Goal: Task Accomplishment & Management: Use online tool/utility

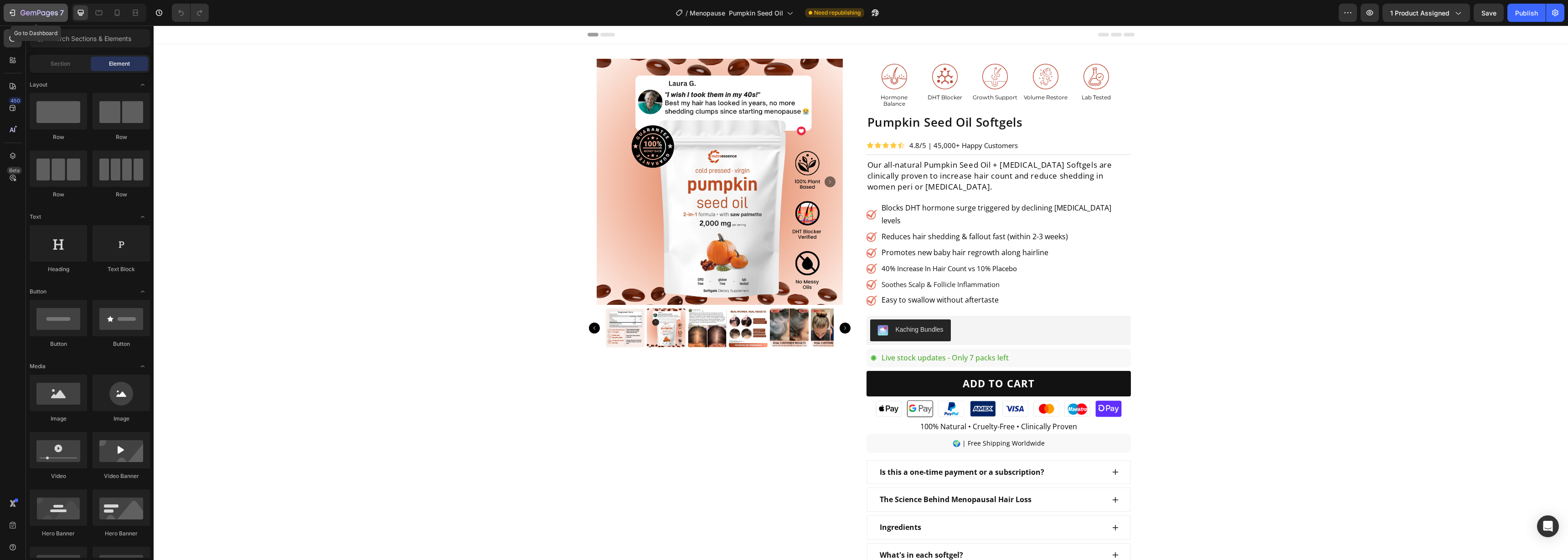
click at [12, 15] on icon "button" at bounding box center [12, 13] width 9 height 9
click at [118, 12] on icon at bounding box center [116, 13] width 9 height 9
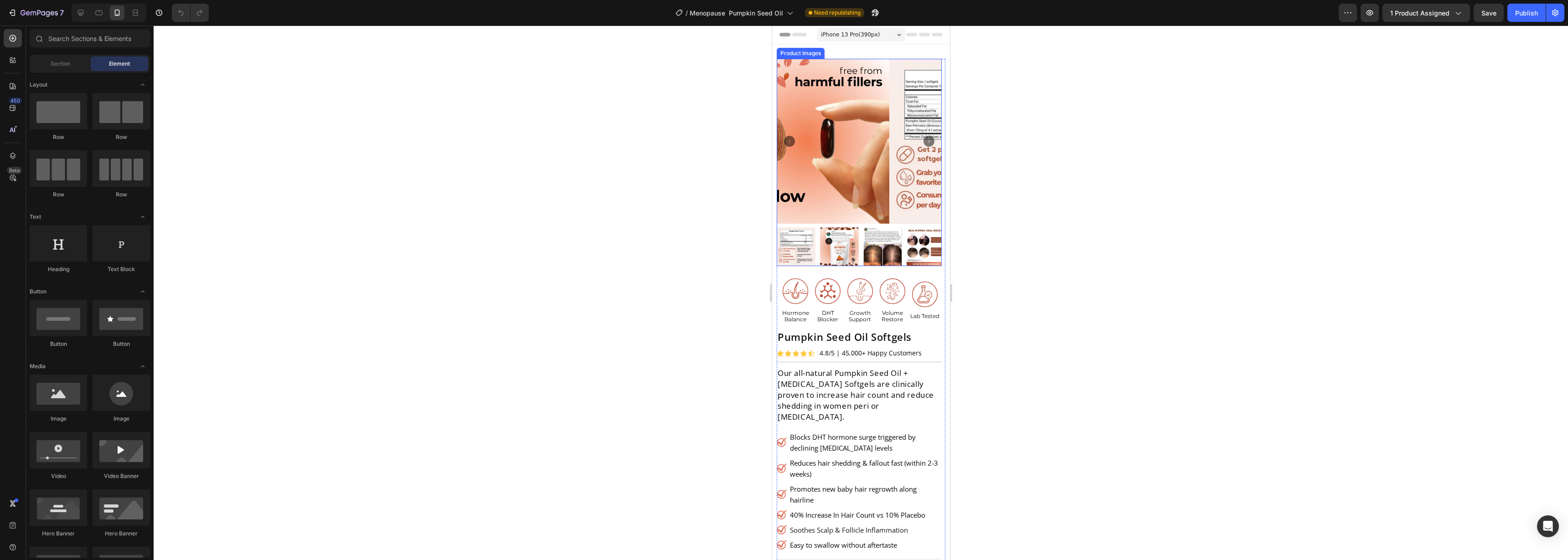
click at [923, 135] on icon "Carousel Next Arrow" at bounding box center [928, 141] width 11 height 11
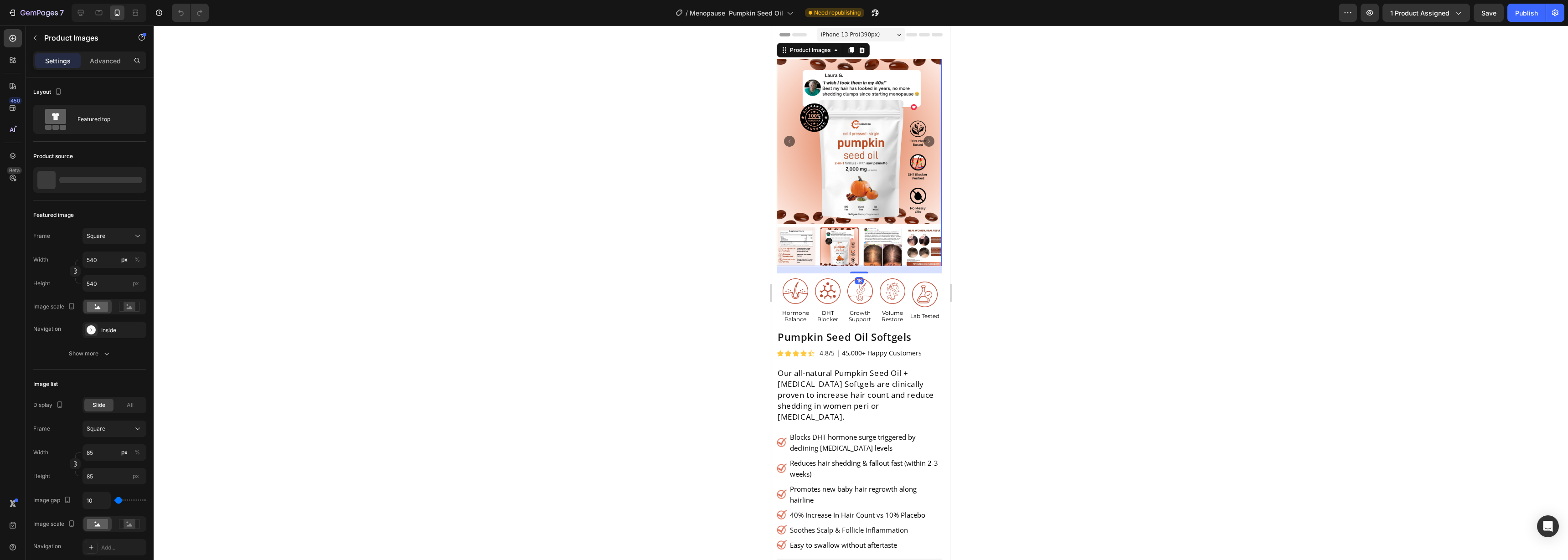
click at [923, 135] on icon "Carousel Next Arrow" at bounding box center [928, 141] width 11 height 11
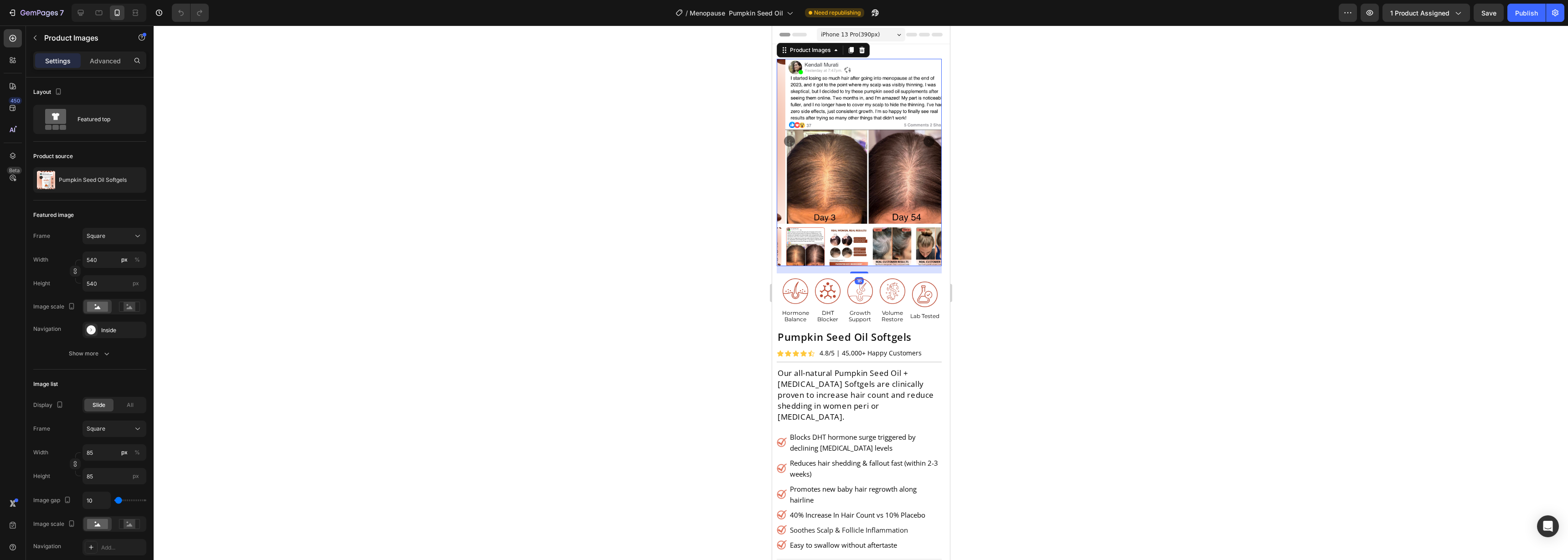
click at [923, 135] on icon "Carousel Next Arrow" at bounding box center [928, 141] width 11 height 11
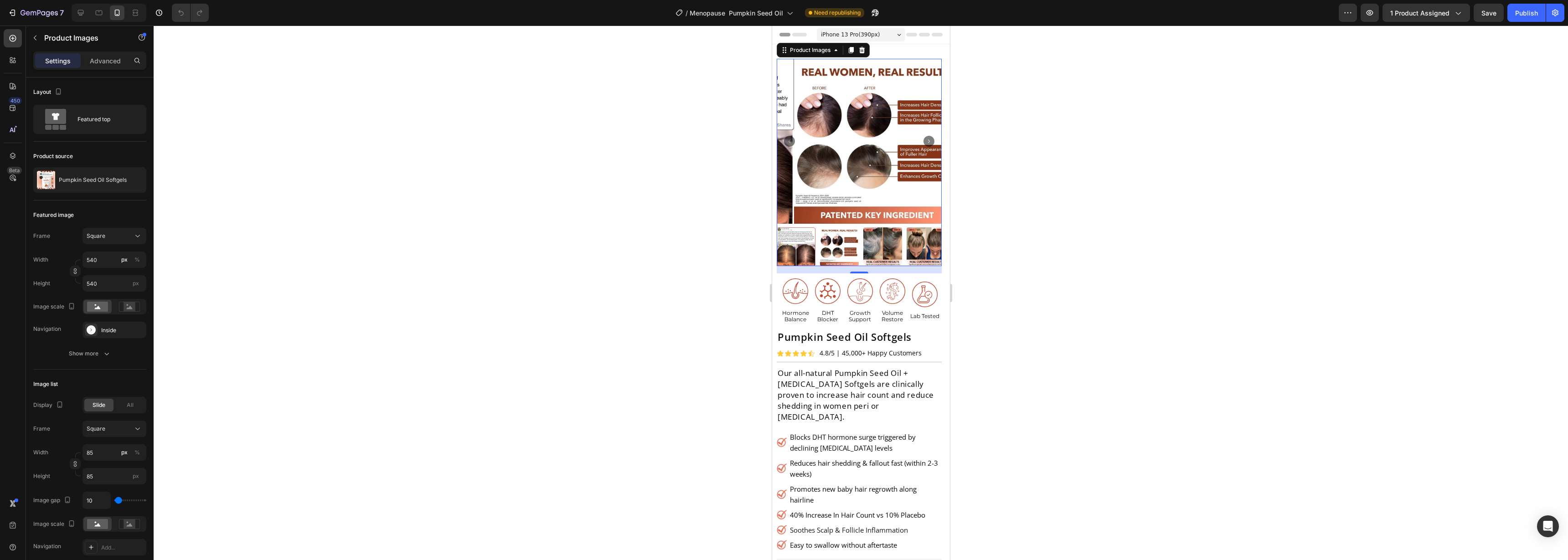
click at [923, 135] on icon "Carousel Next Arrow" at bounding box center [928, 141] width 11 height 11
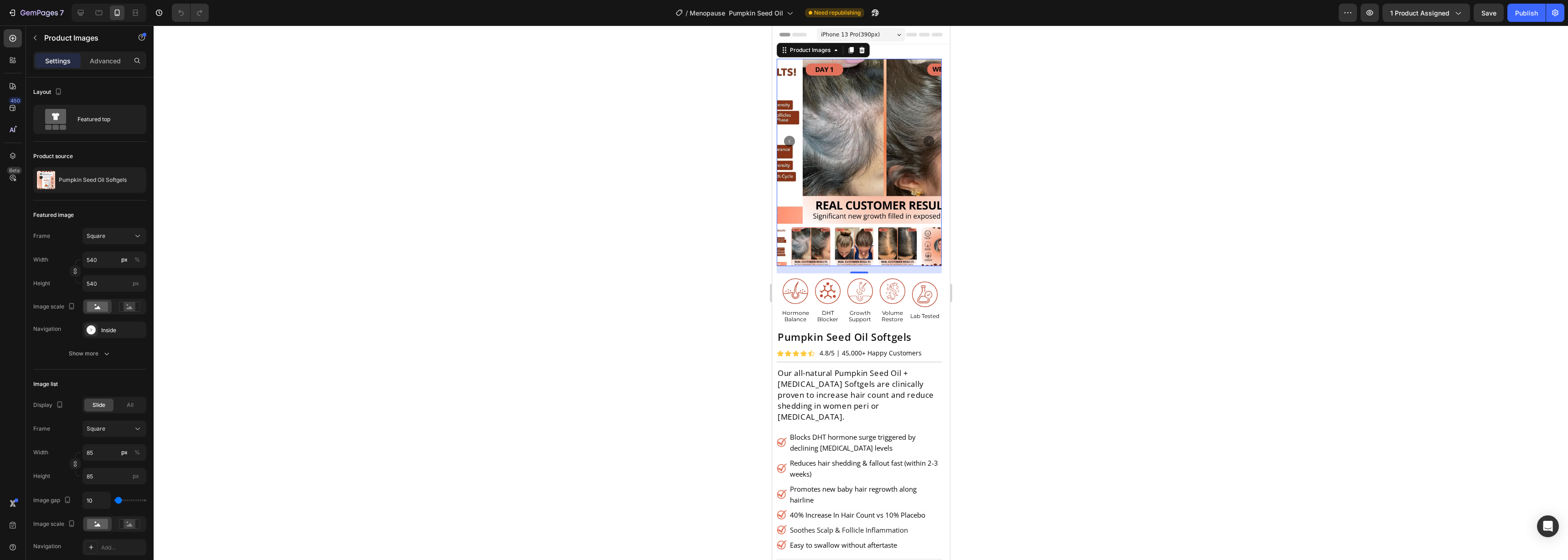
click at [923, 135] on icon "Carousel Next Arrow" at bounding box center [928, 141] width 11 height 11
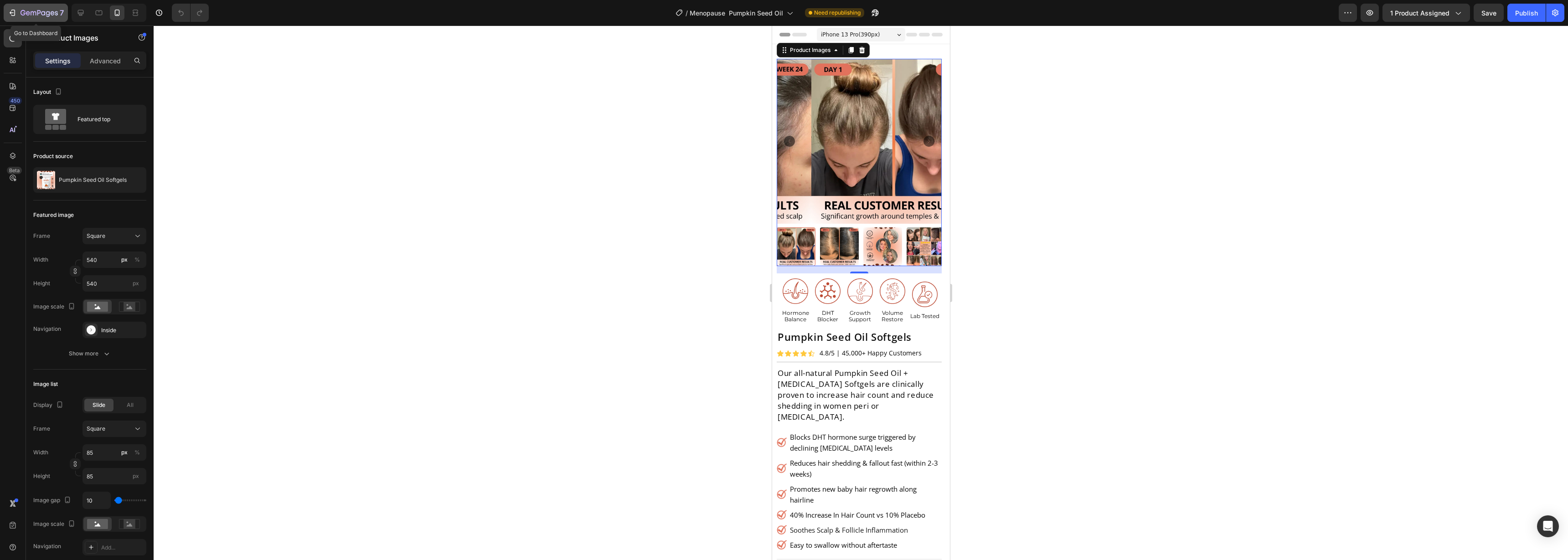
click at [7, 17] on button "7" at bounding box center [35, 12] width 64 height 18
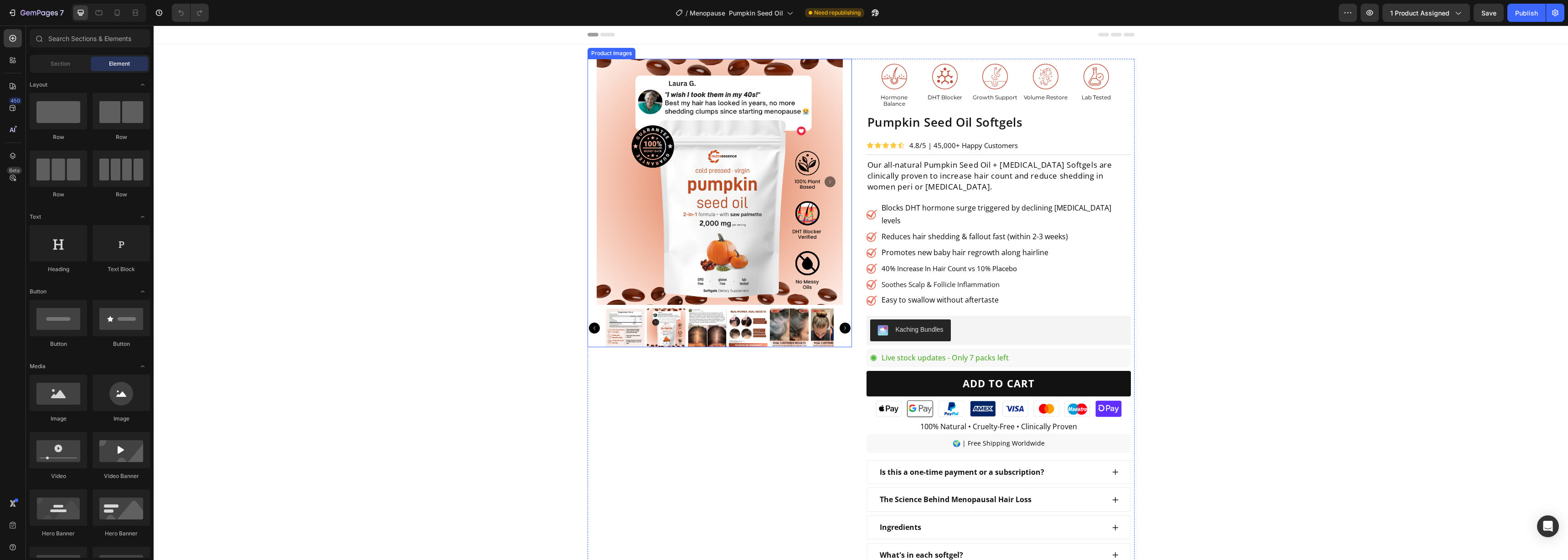
click at [733, 178] on img at bounding box center [719, 181] width 246 height 246
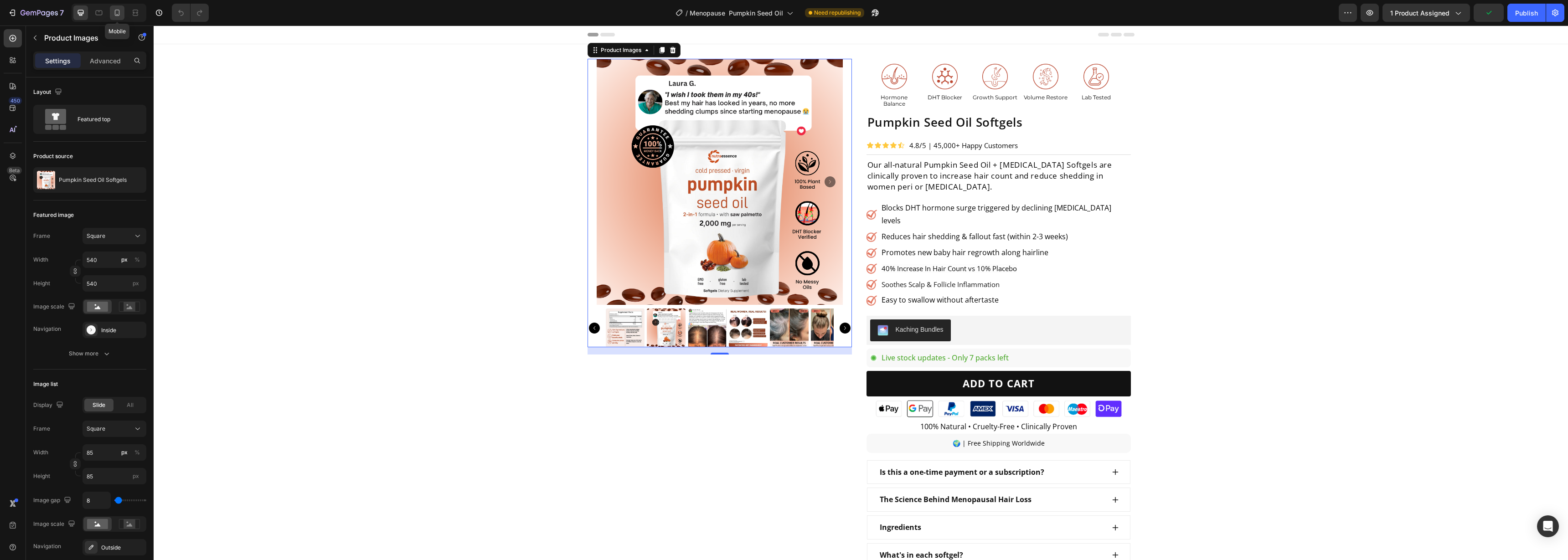
click at [118, 17] on div at bounding box center [116, 12] width 15 height 15
type input "10"
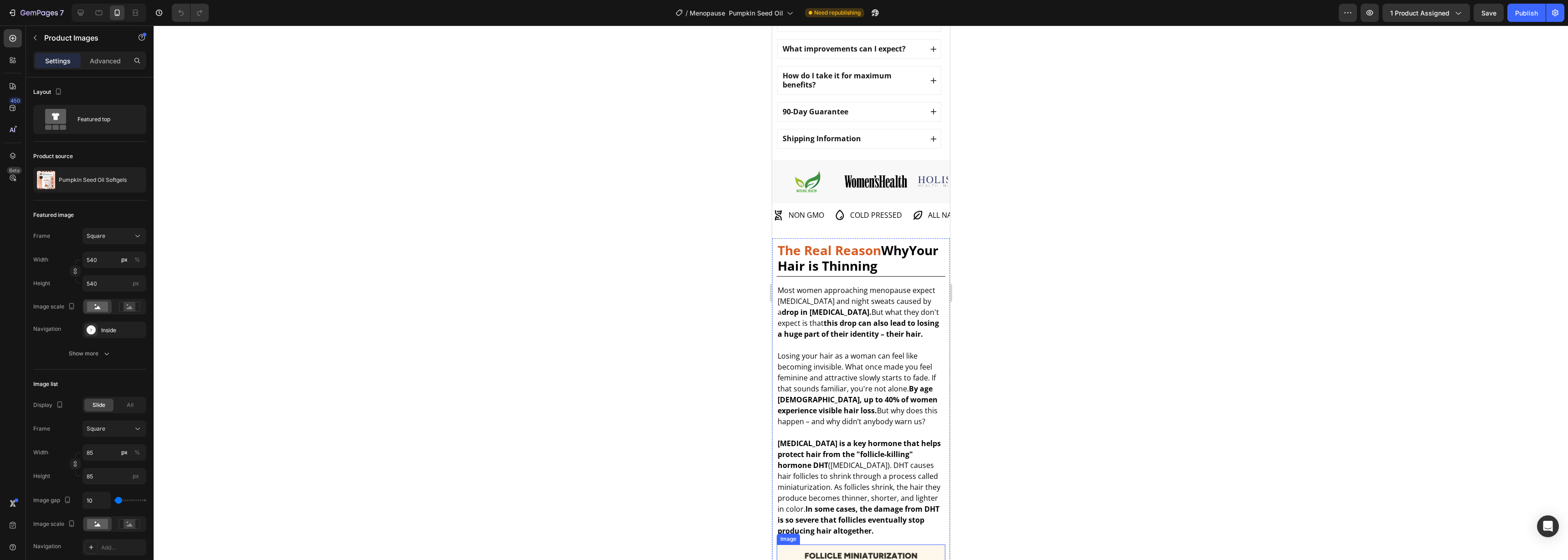
scroll to position [1084, 0]
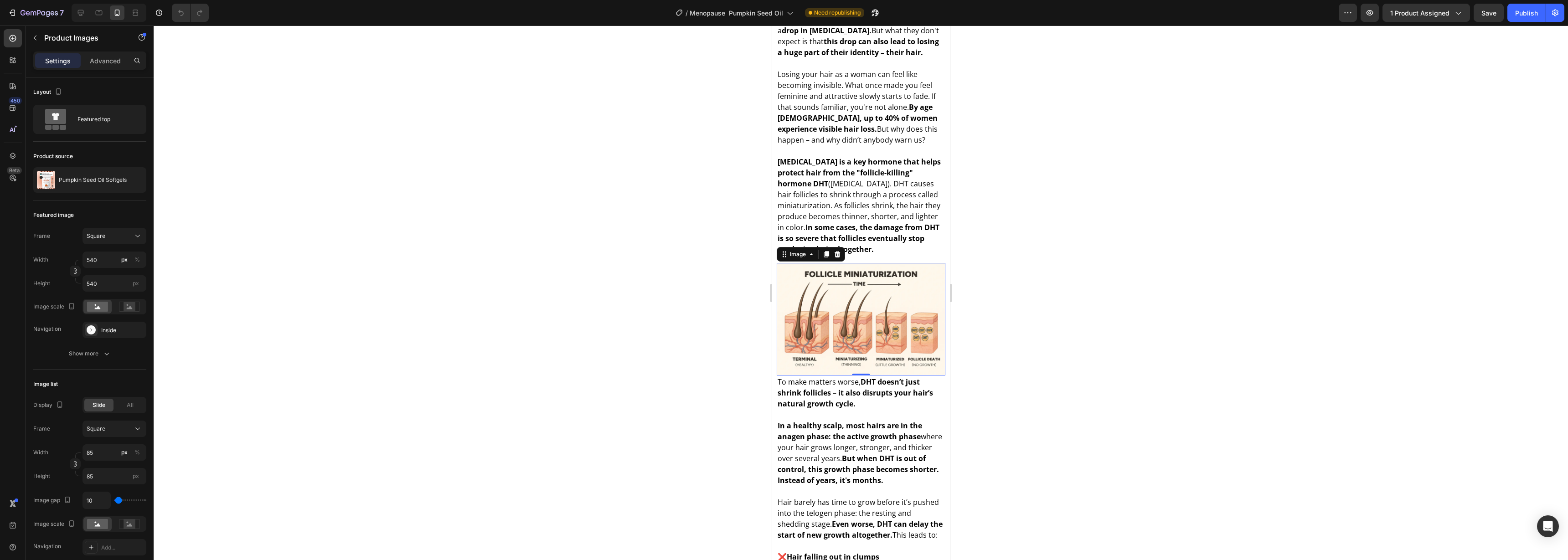
click at [859, 299] on img at bounding box center [860, 319] width 168 height 112
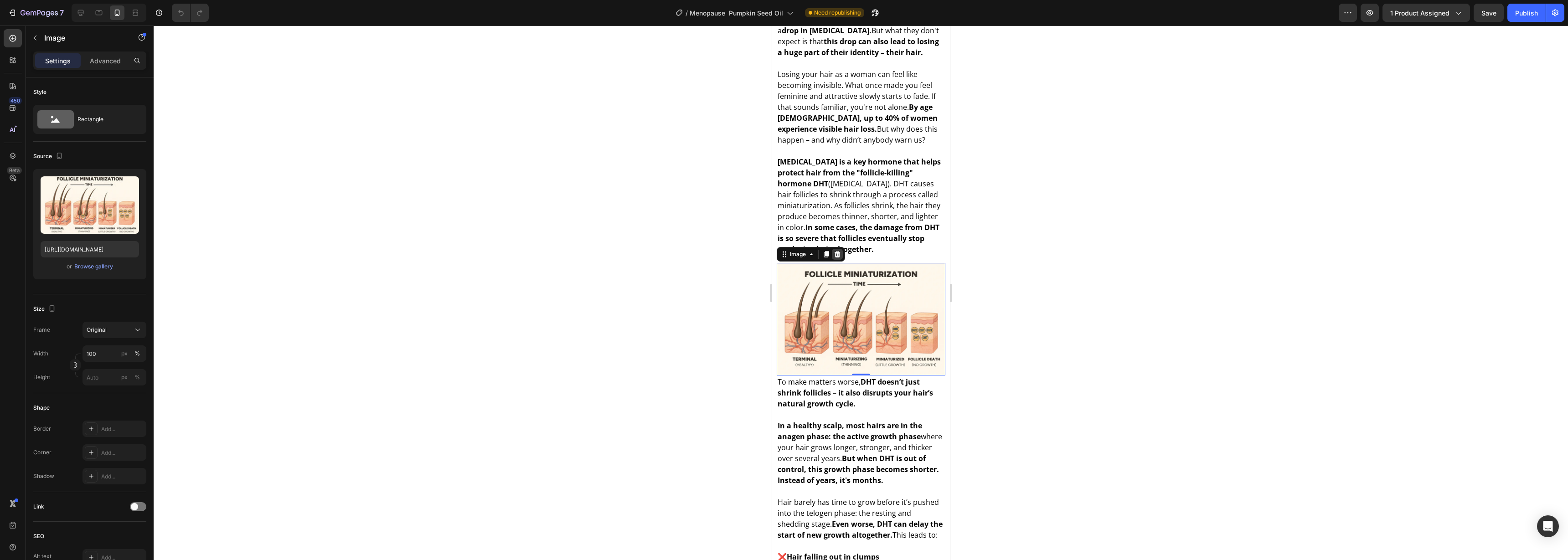
click at [840, 258] on icon at bounding box center [836, 254] width 7 height 7
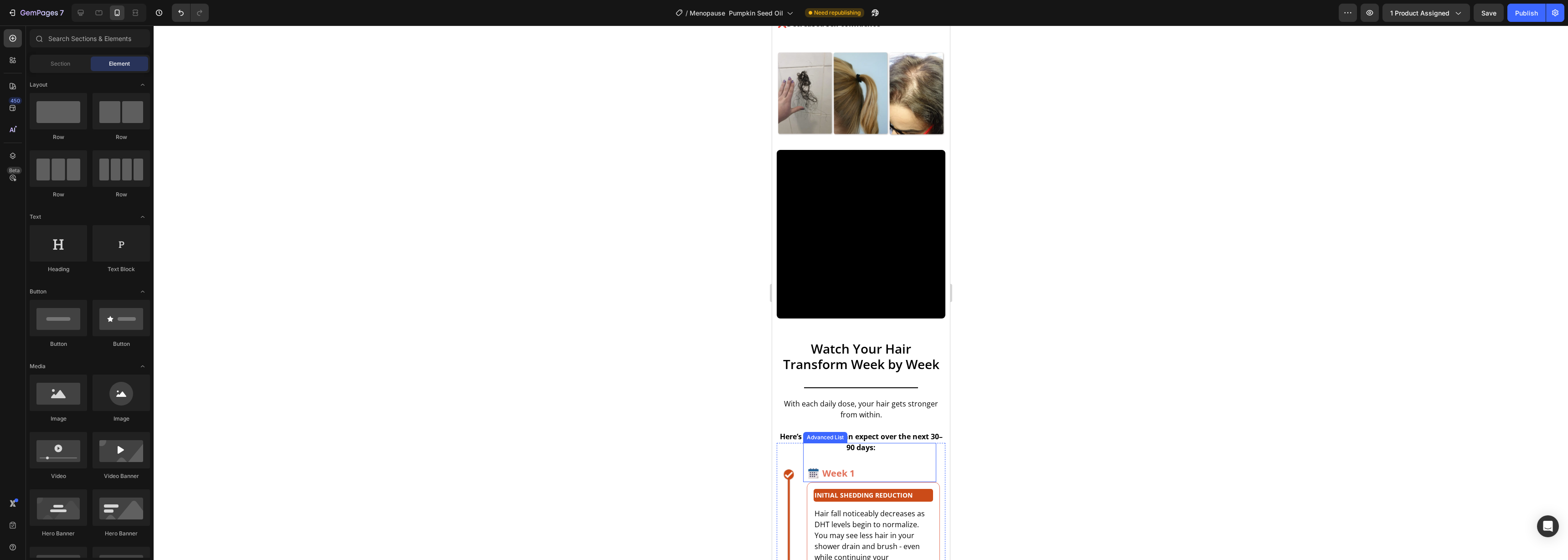
scroll to position [1482, 0]
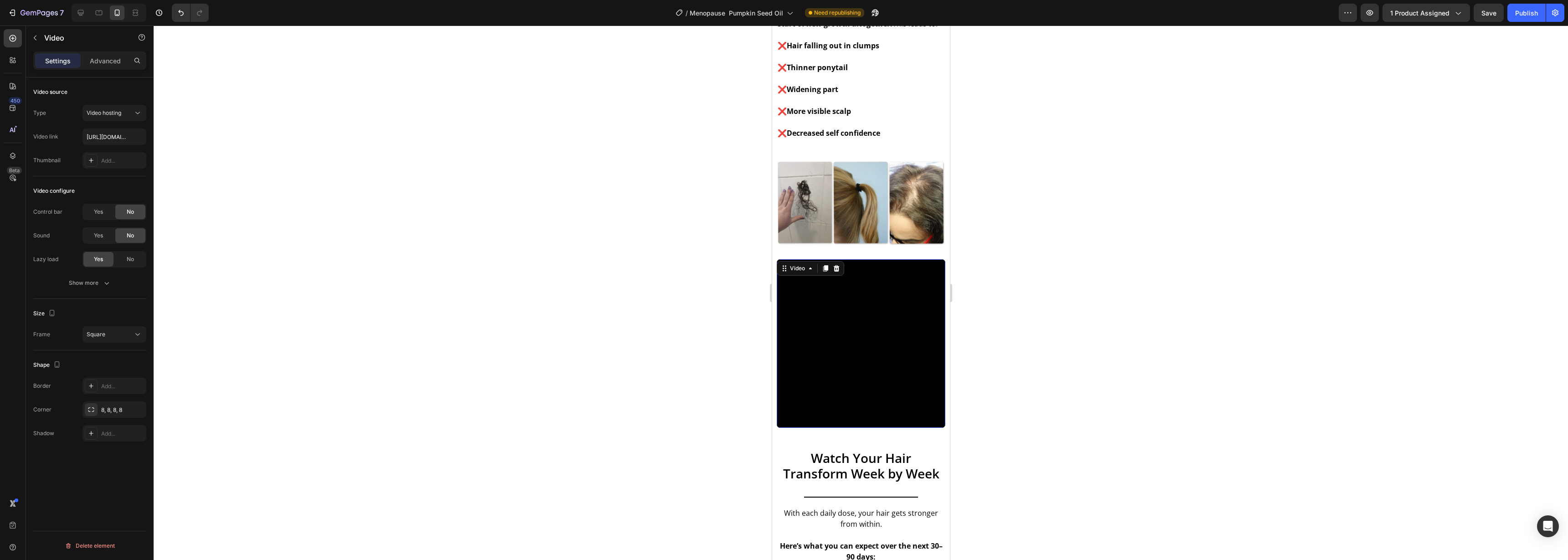
click at [815, 360] on video at bounding box center [860, 343] width 168 height 168
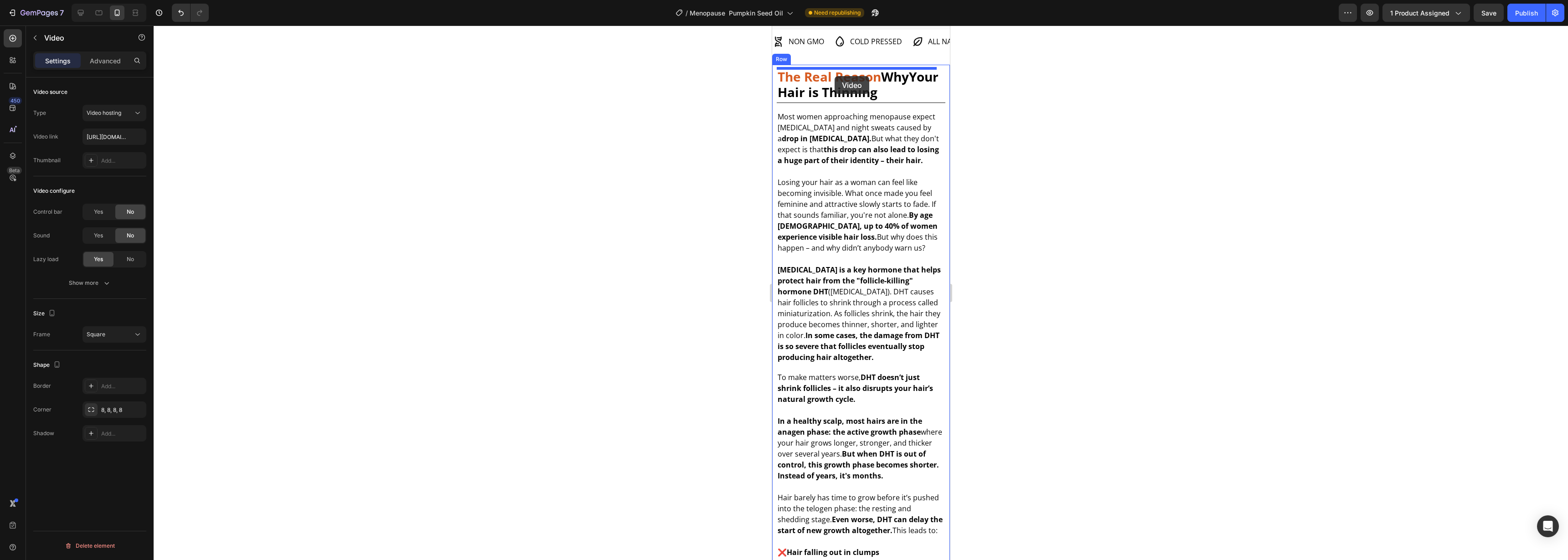
scroll to position [953, 0]
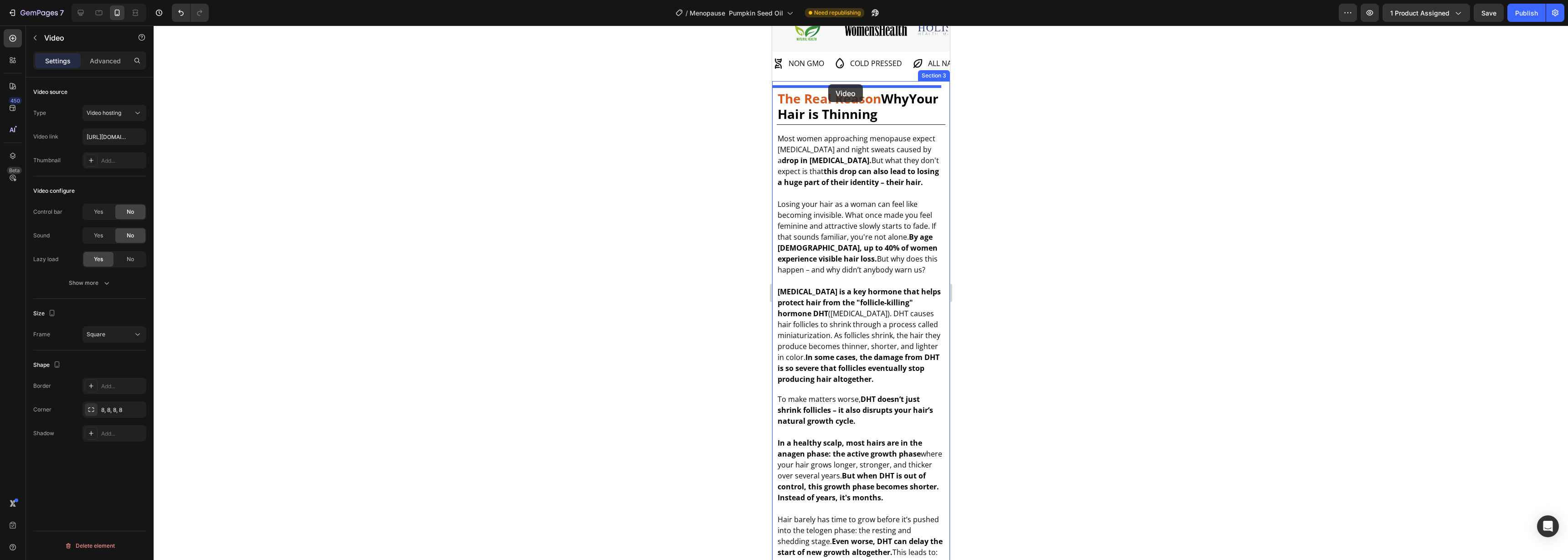
drag, startPoint x: 834, startPoint y: 344, endPoint x: 828, endPoint y: 85, distance: 259.1
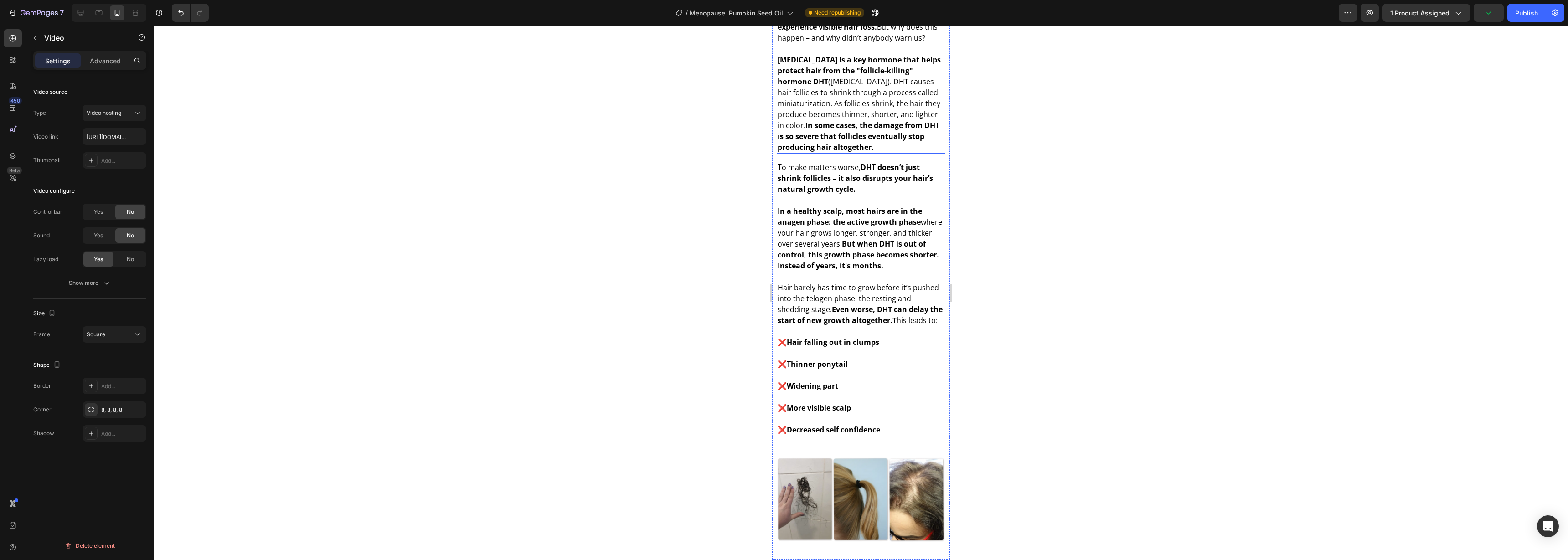
scroll to position [1409, 0]
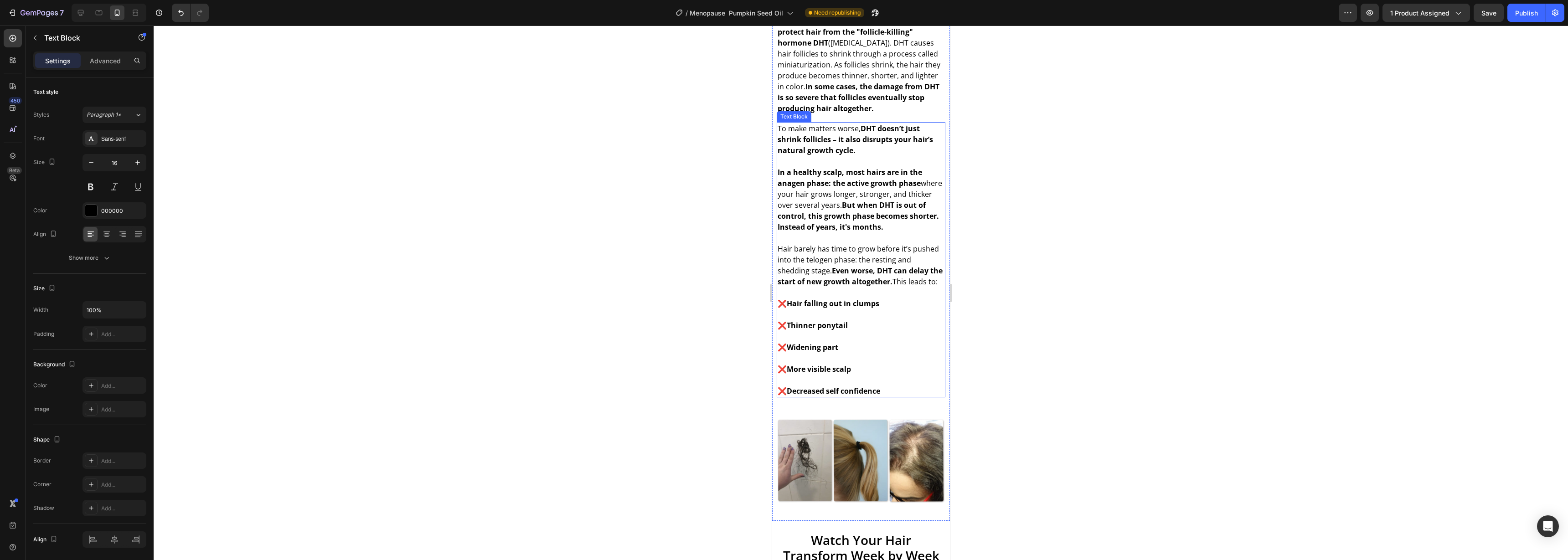
click at [860, 205] on p "In a healthy scalp, most hairs are in the anagen phase: the active growth phase…" at bounding box center [860, 199] width 167 height 66
click at [847, 116] on icon at bounding box center [848, 113] width 6 height 6
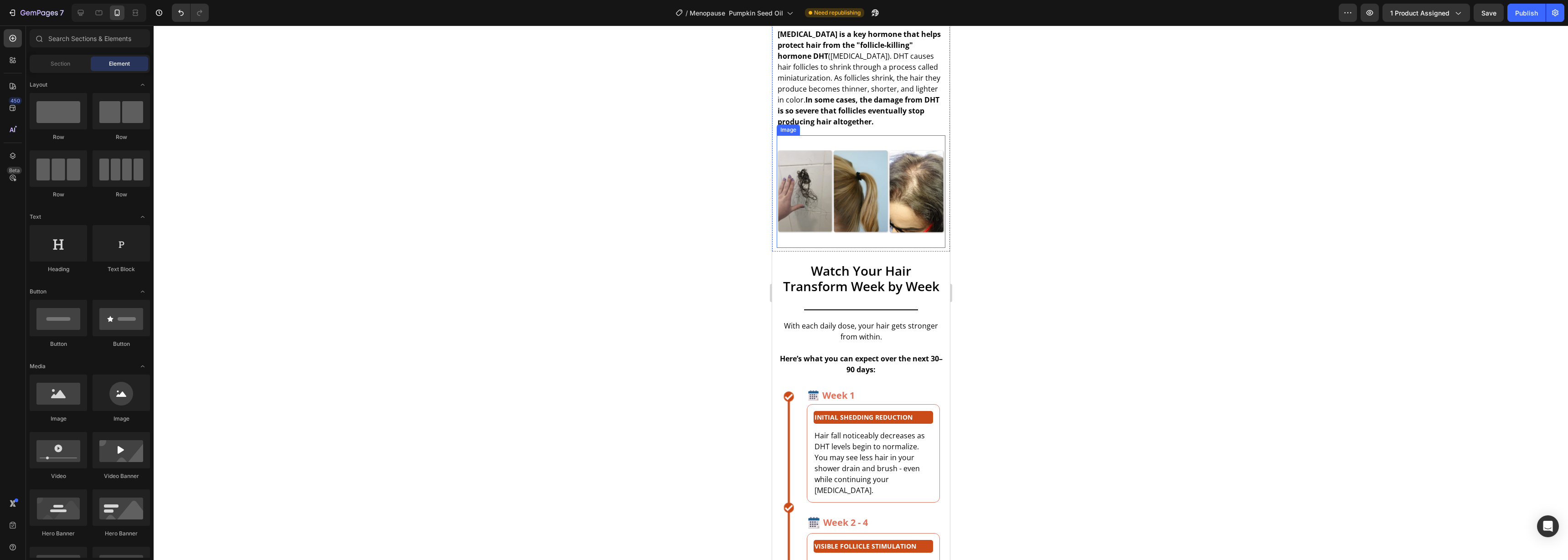
scroll to position [1352, 0]
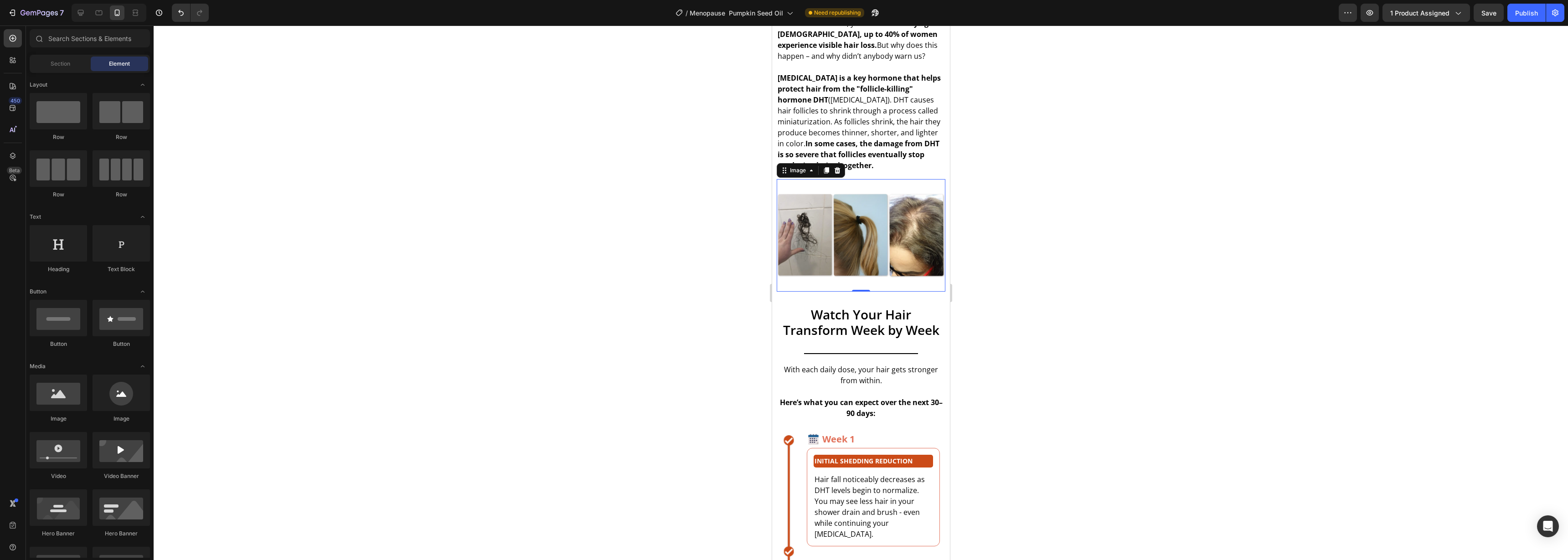
click at [868, 242] on img at bounding box center [860, 236] width 168 height 112
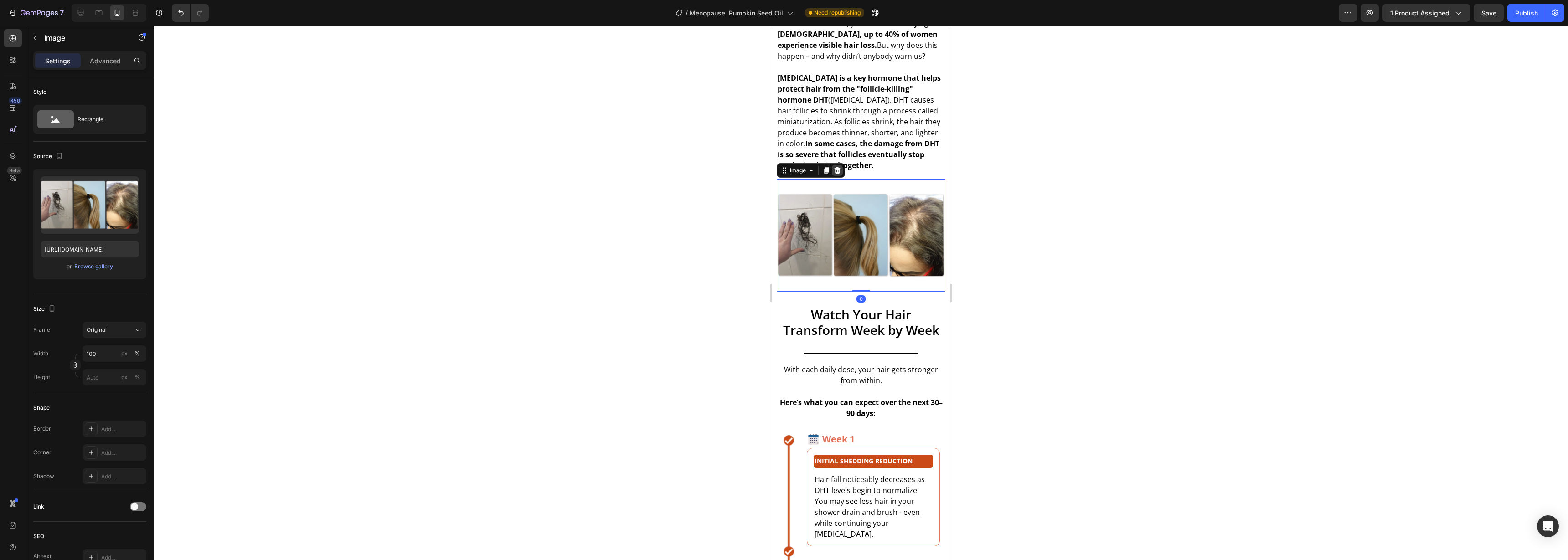
click at [838, 173] on icon at bounding box center [836, 170] width 6 height 6
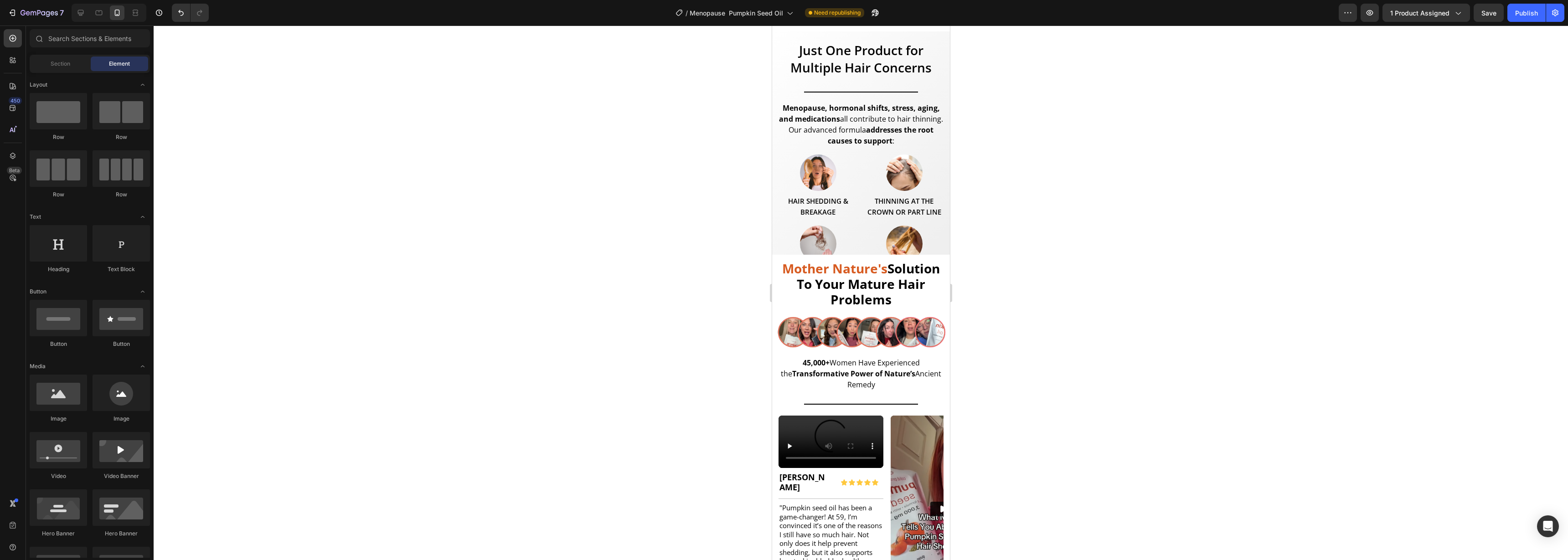
scroll to position [2777, 0]
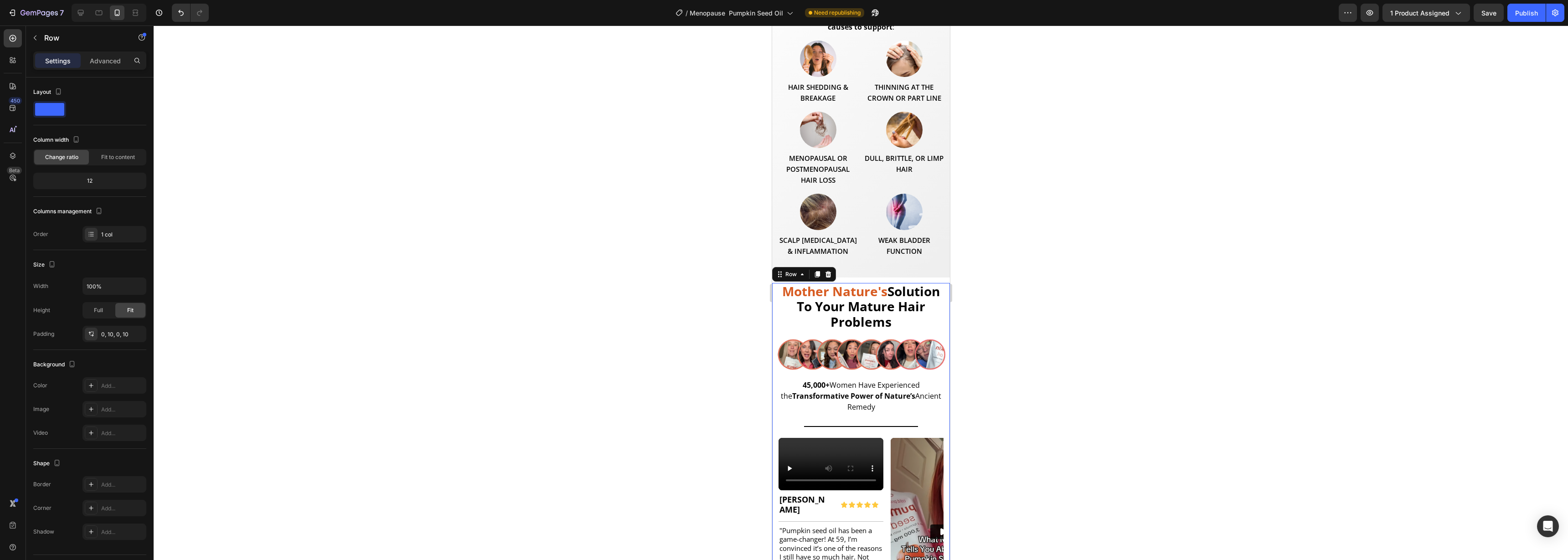
click at [772, 287] on div "Mother Nature's Solution To Your Mature Hair Problems Text Block Image 45,000+ …" at bounding box center [860, 537] width 178 height 507
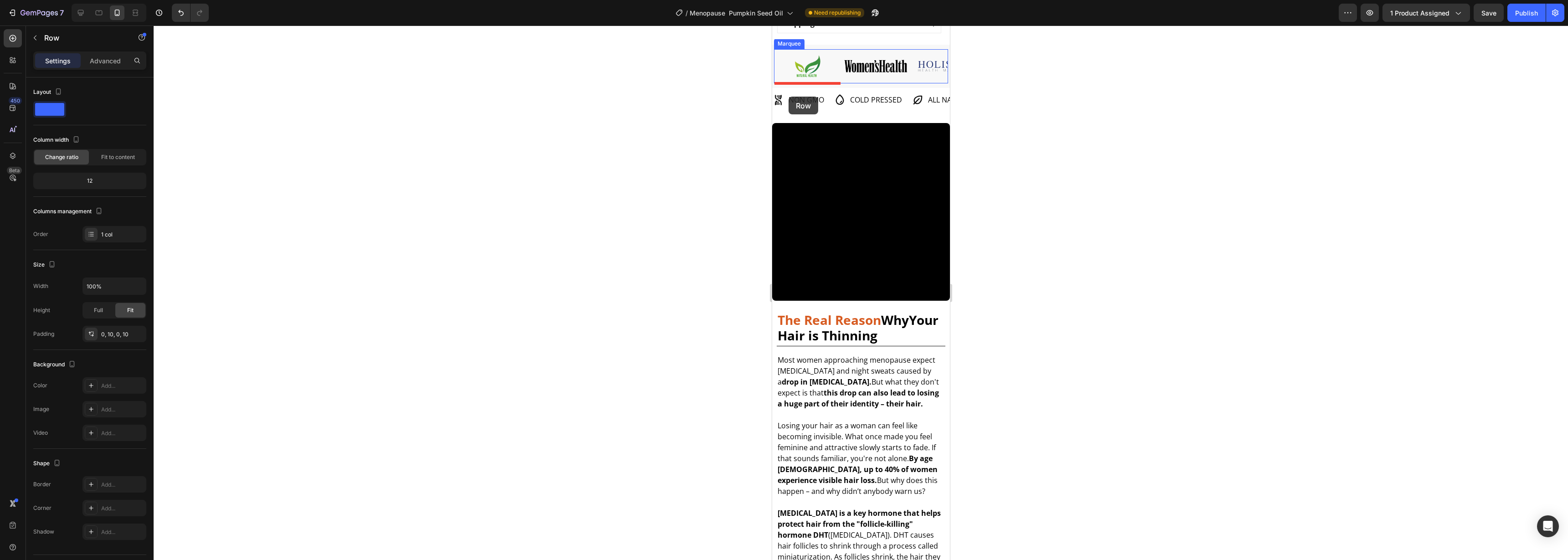
scroll to position [906, 0]
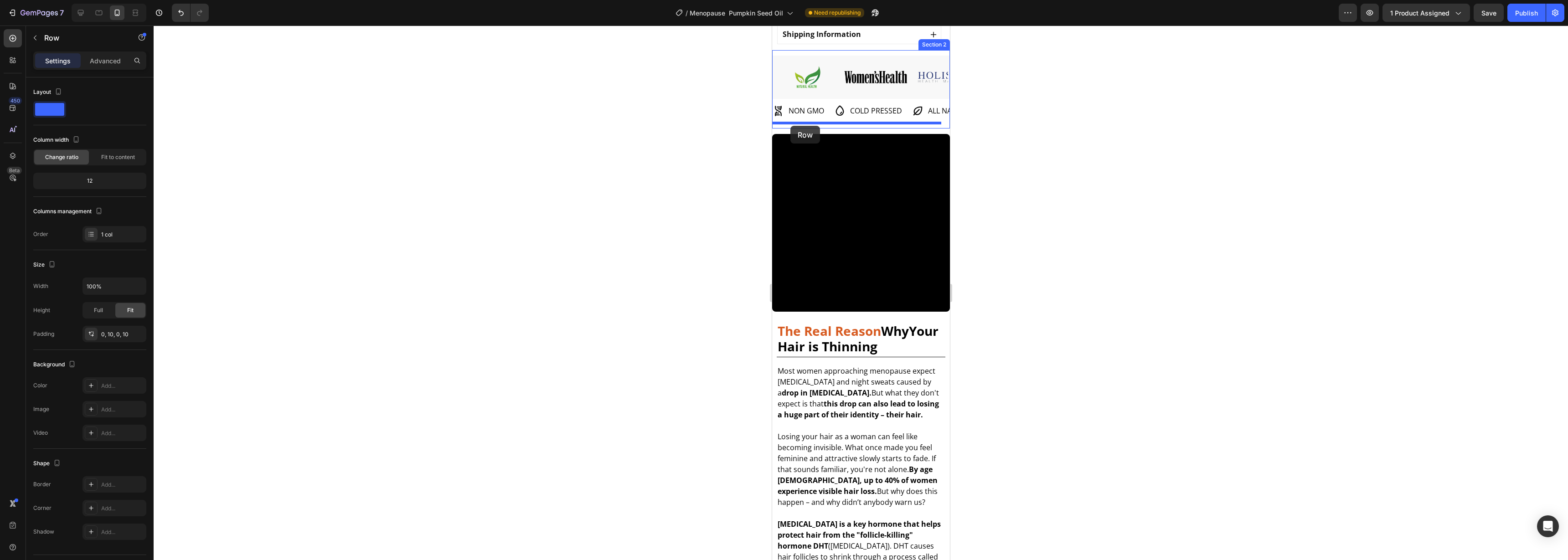
drag, startPoint x: 790, startPoint y: 275, endPoint x: 790, endPoint y: 126, distance: 149.0
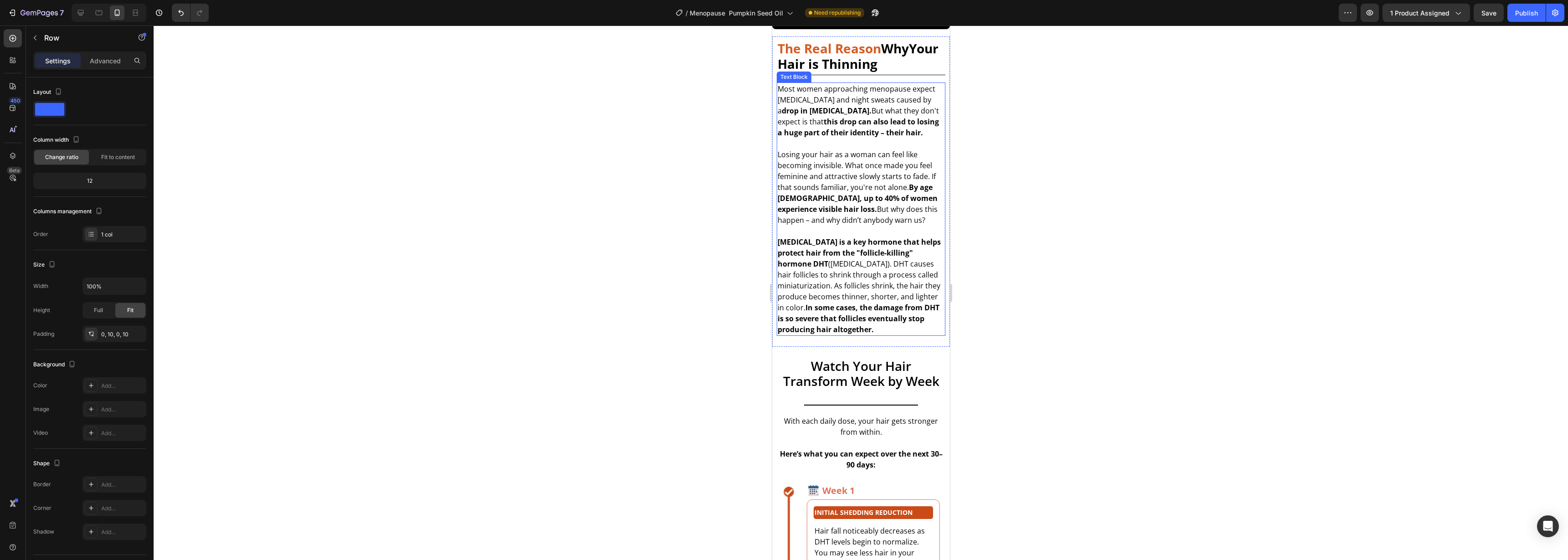
scroll to position [1652, 0]
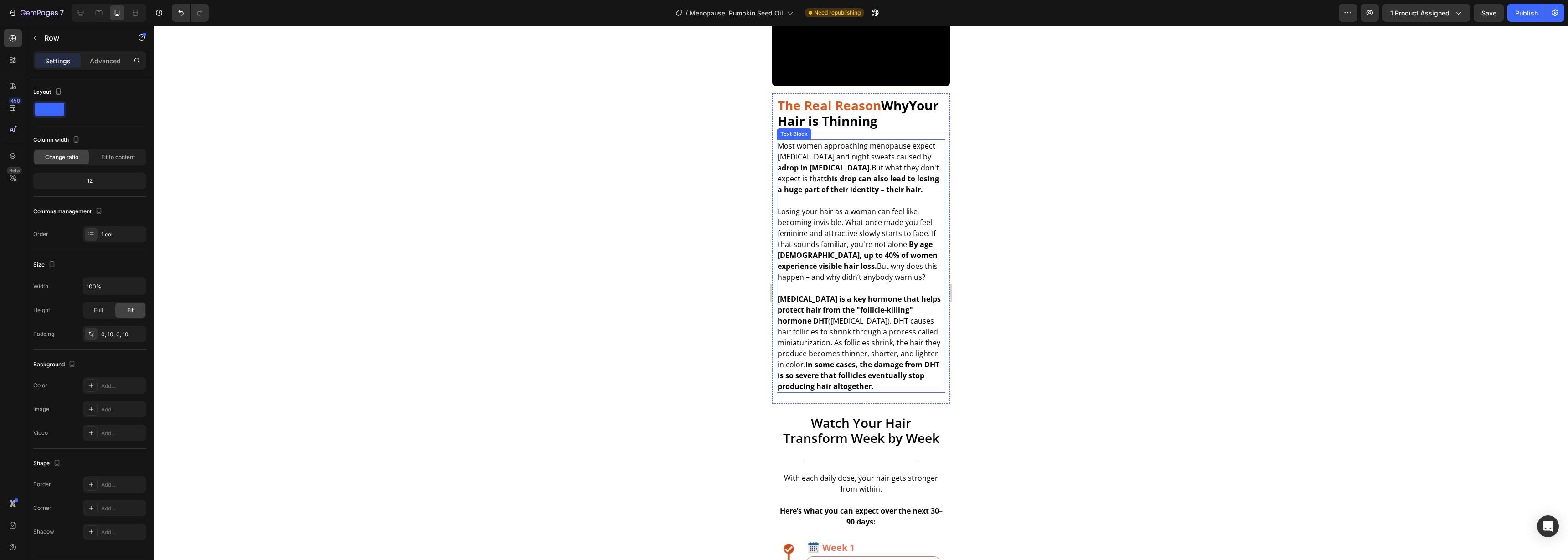
click at [886, 215] on p "Losing your hair as a woman can feel like becoming invisible. What once made yo…" at bounding box center [860, 249] width 167 height 87
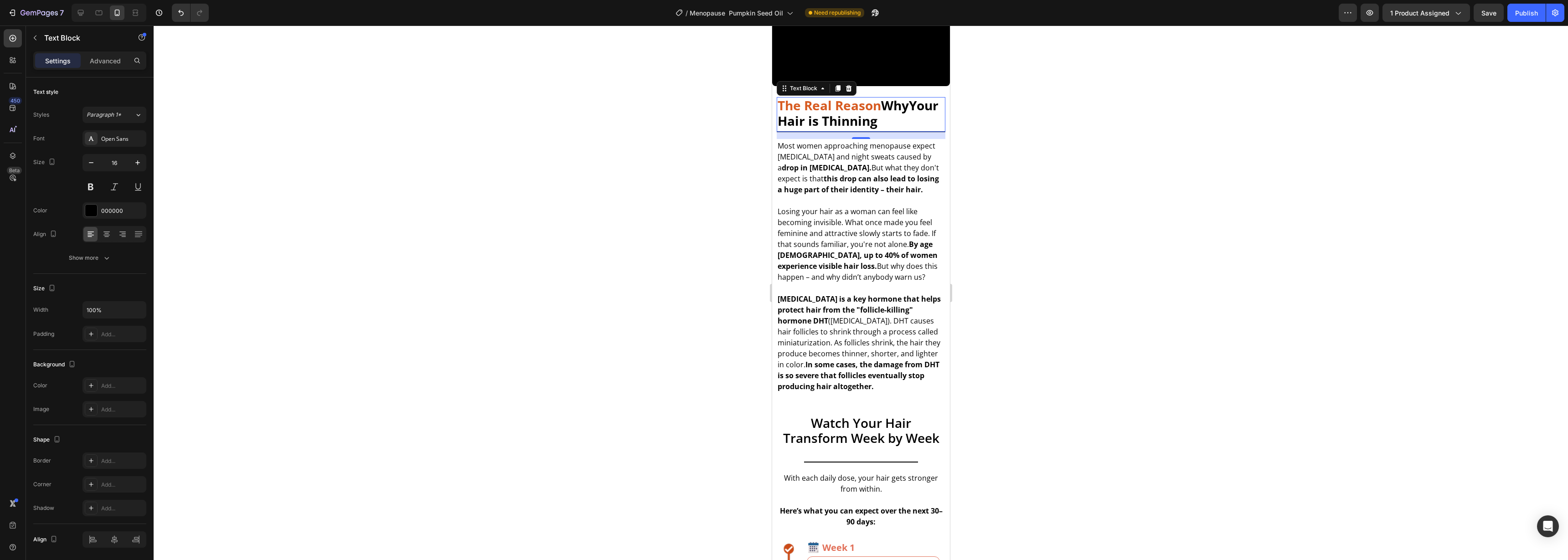
click at [880, 97] on strong "The Real Reason" at bounding box center [828, 105] width 104 height 17
drag, startPoint x: 850, startPoint y: 128, endPoint x: 777, endPoint y: 94, distance: 80.5
click at [777, 98] on p "Restore What Menopause Took Away - Naturally" at bounding box center [860, 113] width 167 height 30
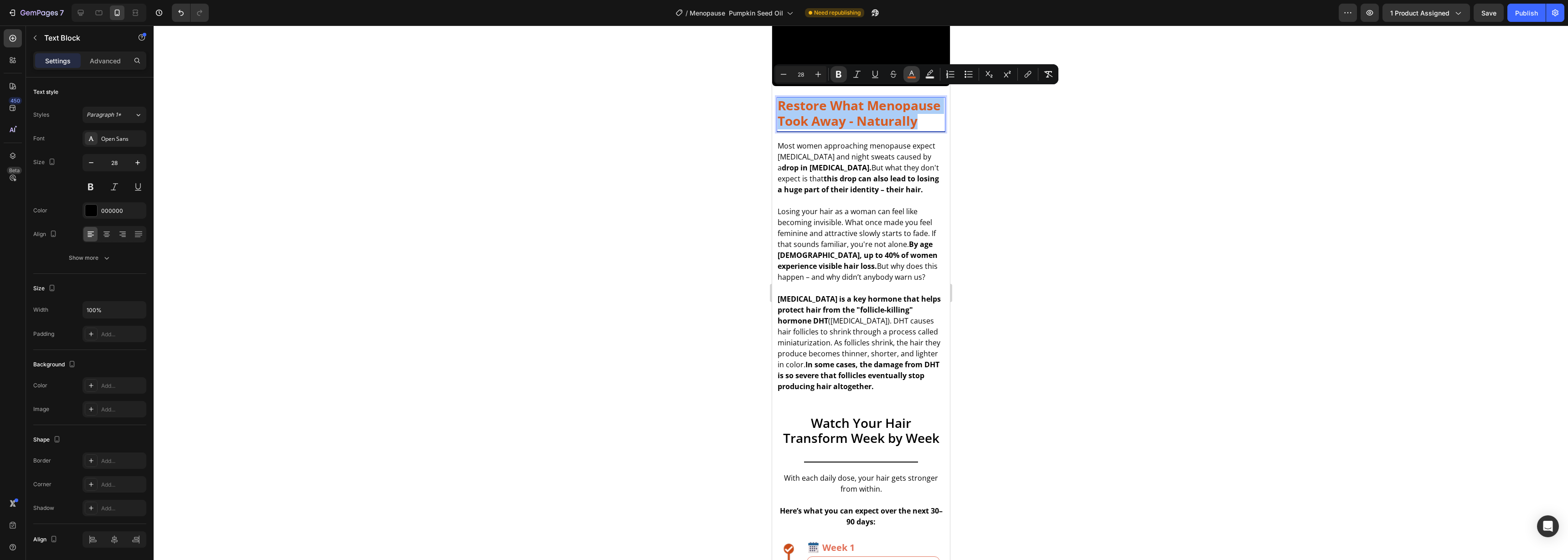
drag, startPoint x: 911, startPoint y: 74, endPoint x: 908, endPoint y: 79, distance: 5.8
click at [911, 74] on icon "Editor contextual toolbar" at bounding box center [911, 74] width 9 height 9
type input "D75B21"
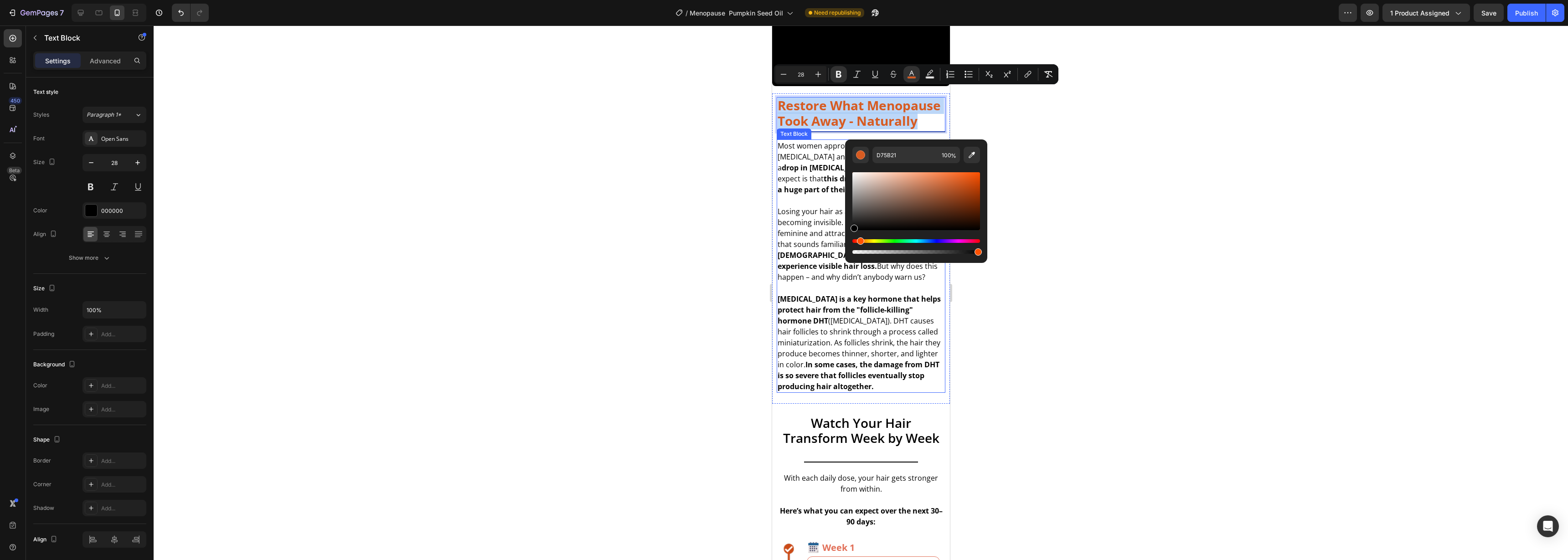
type input "000000"
drag, startPoint x: 1735, startPoint y: 208, endPoint x: 802, endPoint y: 262, distance: 934.6
click at [1235, 146] on div at bounding box center [860, 293] width 1414 height 534
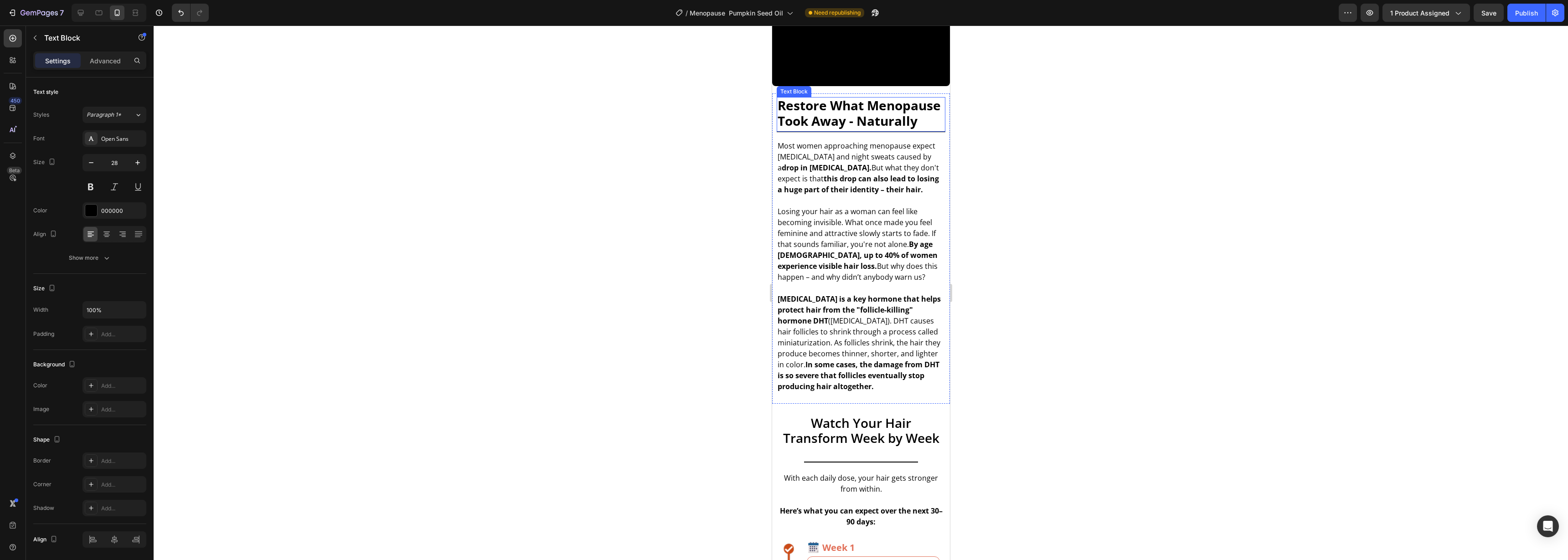
click at [850, 116] on strong "Restore What Menopause Took Away - Naturally" at bounding box center [858, 113] width 163 height 33
click at [782, 110] on strong "Restore What Menopause Took Away - Naturally" at bounding box center [858, 113] width 163 height 33
click at [861, 126] on p "Restore What Menopause Took Away - Naturally" at bounding box center [860, 113] width 167 height 30
click at [983, 143] on div at bounding box center [860, 293] width 1414 height 534
click at [841, 120] on strong "Restore What Menopause Took Away - Naturally" at bounding box center [858, 113] width 163 height 33
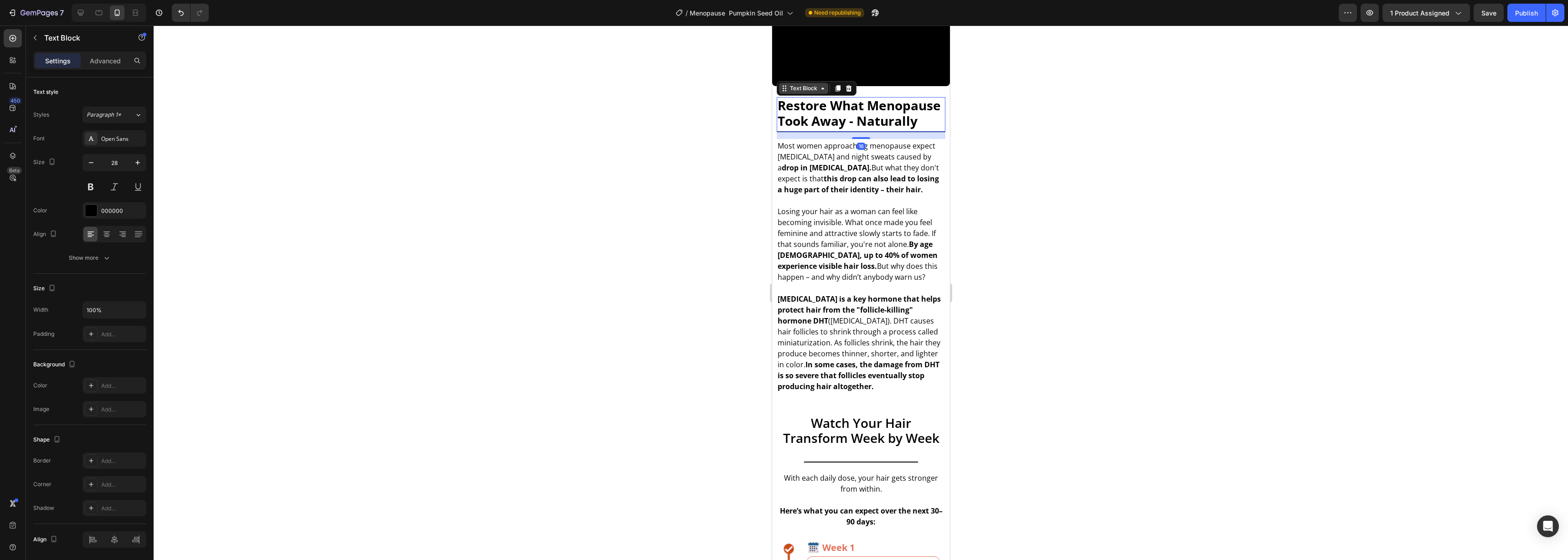
click at [790, 85] on div "Text Block" at bounding box center [803, 89] width 31 height 9
click at [863, 99] on strong "Restore What Menopause Took Away - Naturally" at bounding box center [858, 113] width 163 height 33
click at [867, 110] on strong "Restore What Menopause Took Away - Naturally" at bounding box center [858, 113] width 163 height 33
click at [876, 110] on strong "Restore What Menopause Took Away - Naturally" at bounding box center [858, 113] width 163 height 33
drag, startPoint x: 75, startPoint y: 77, endPoint x: 1044, endPoint y: 79, distance: 969.0
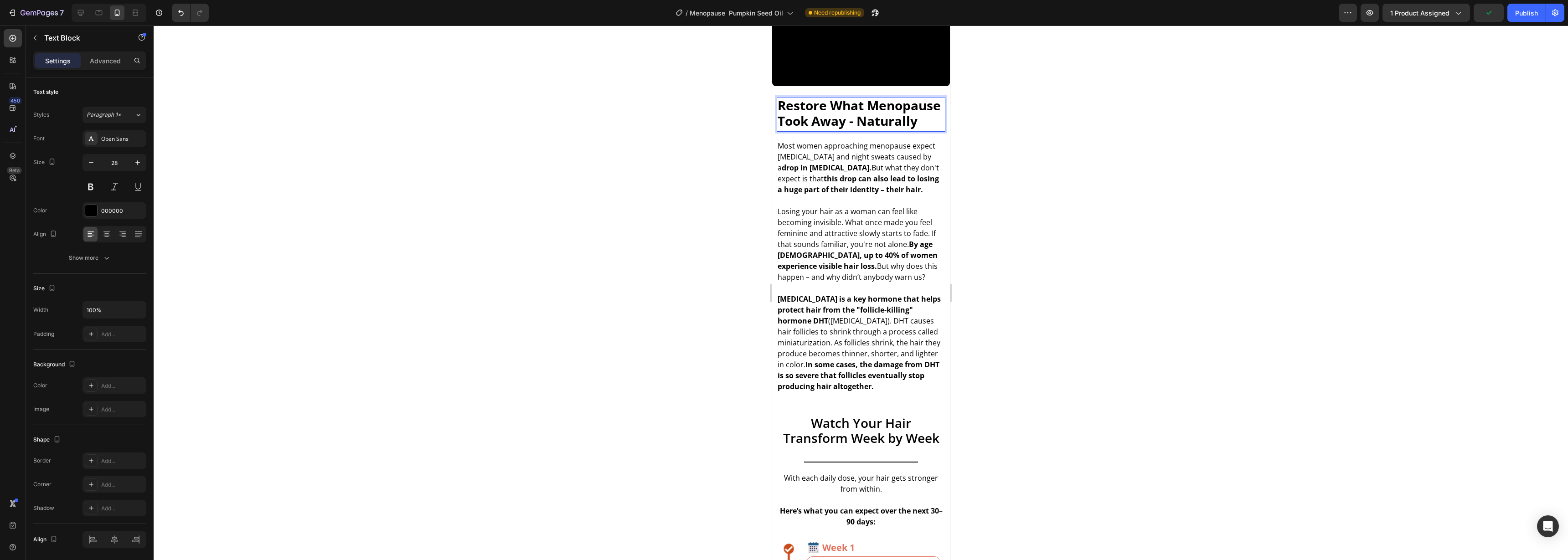
click at [1044, 79] on div at bounding box center [860, 293] width 1414 height 534
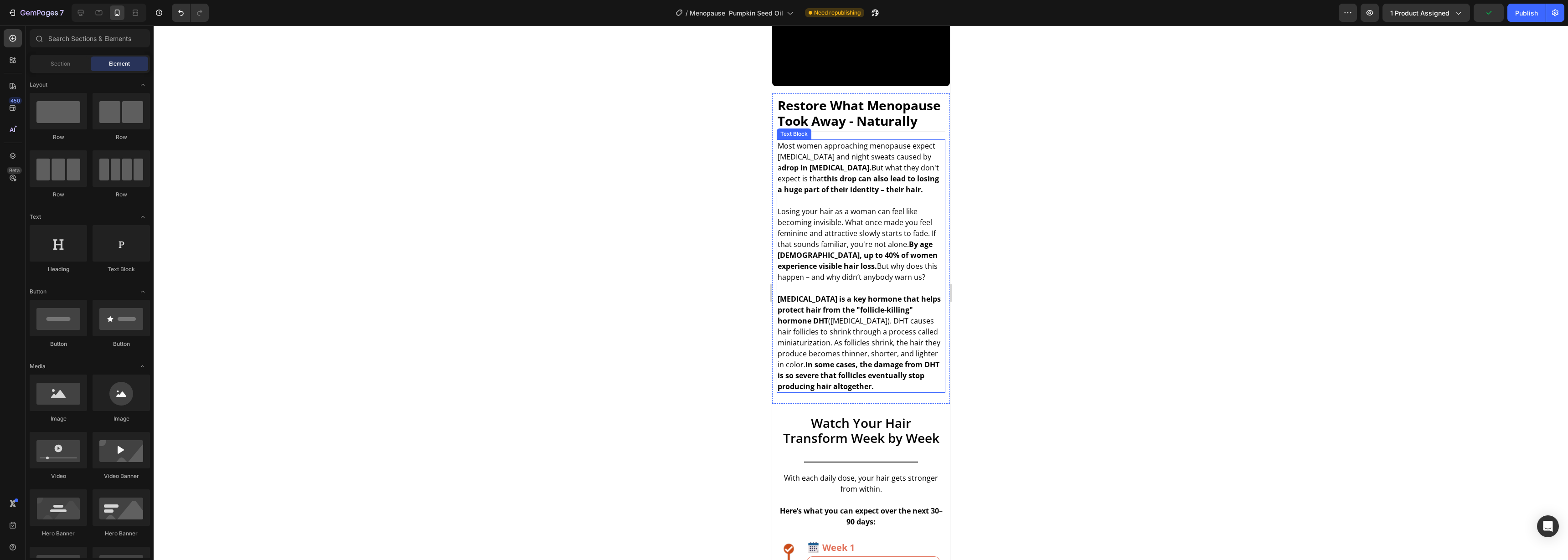
click at [820, 215] on p "Losing your hair as a woman can feel like becoming invisible. What once made yo…" at bounding box center [860, 249] width 167 height 87
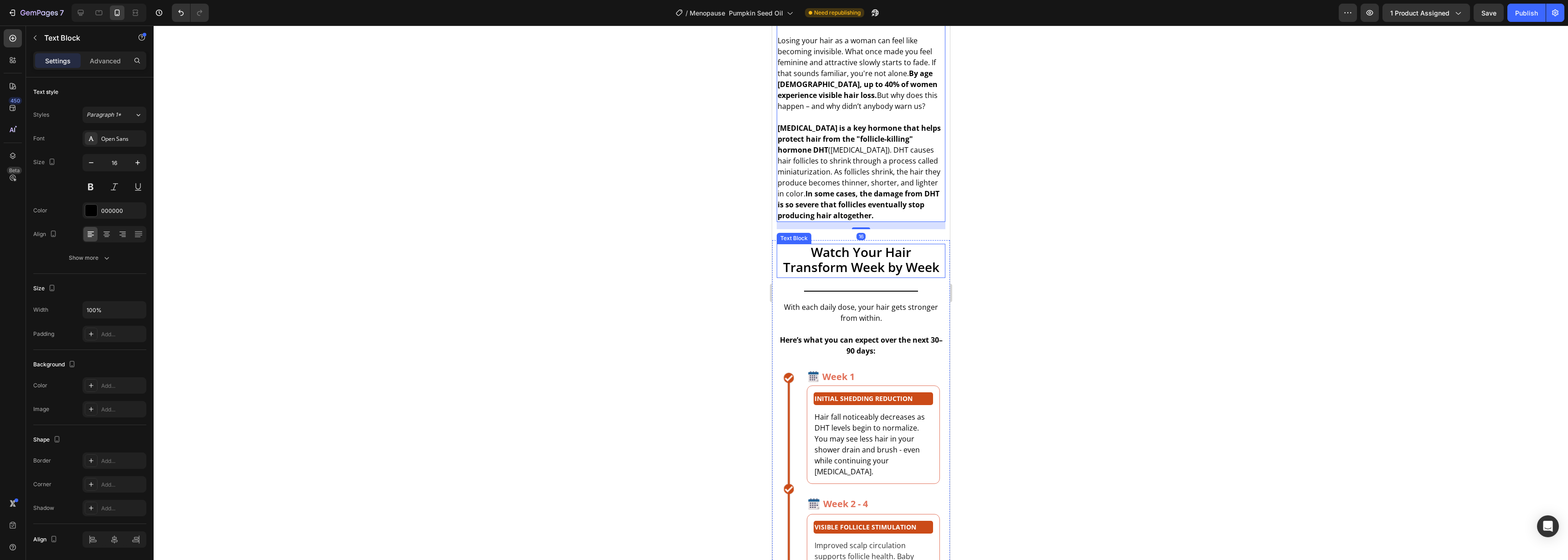
scroll to position [1993, 0]
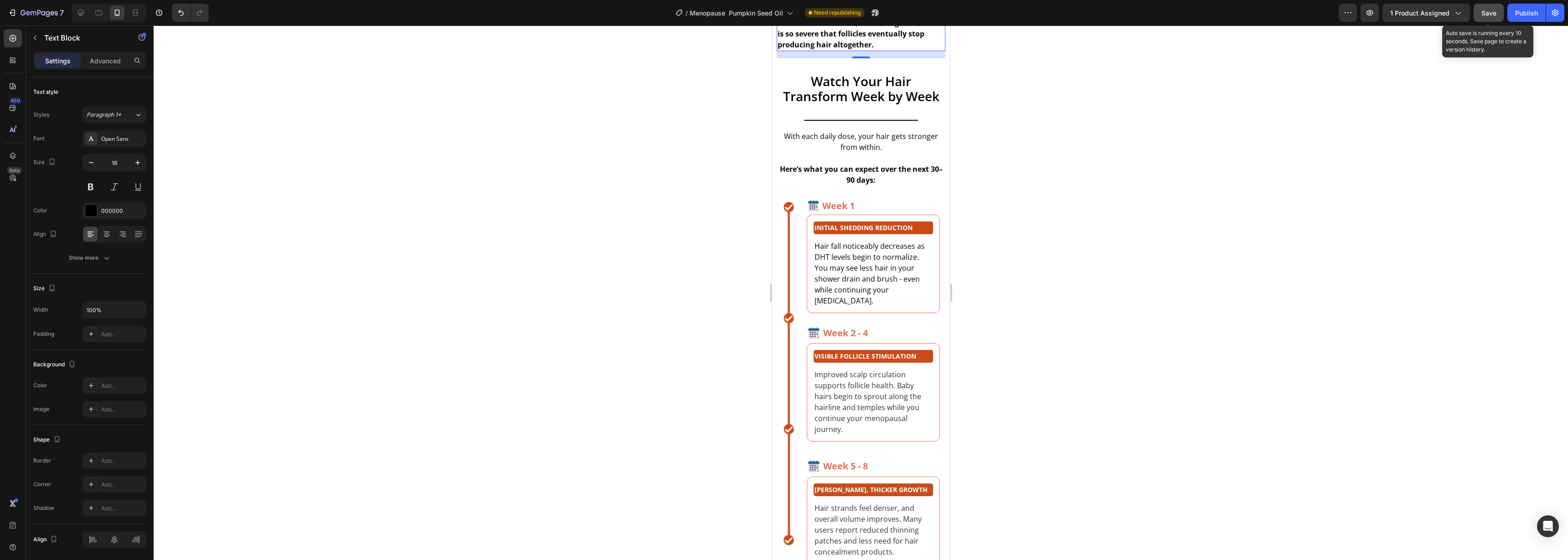
click at [1487, 14] on span "Save" at bounding box center [1488, 13] width 15 height 8
click at [1534, 18] on button "Publish" at bounding box center [1526, 12] width 38 height 18
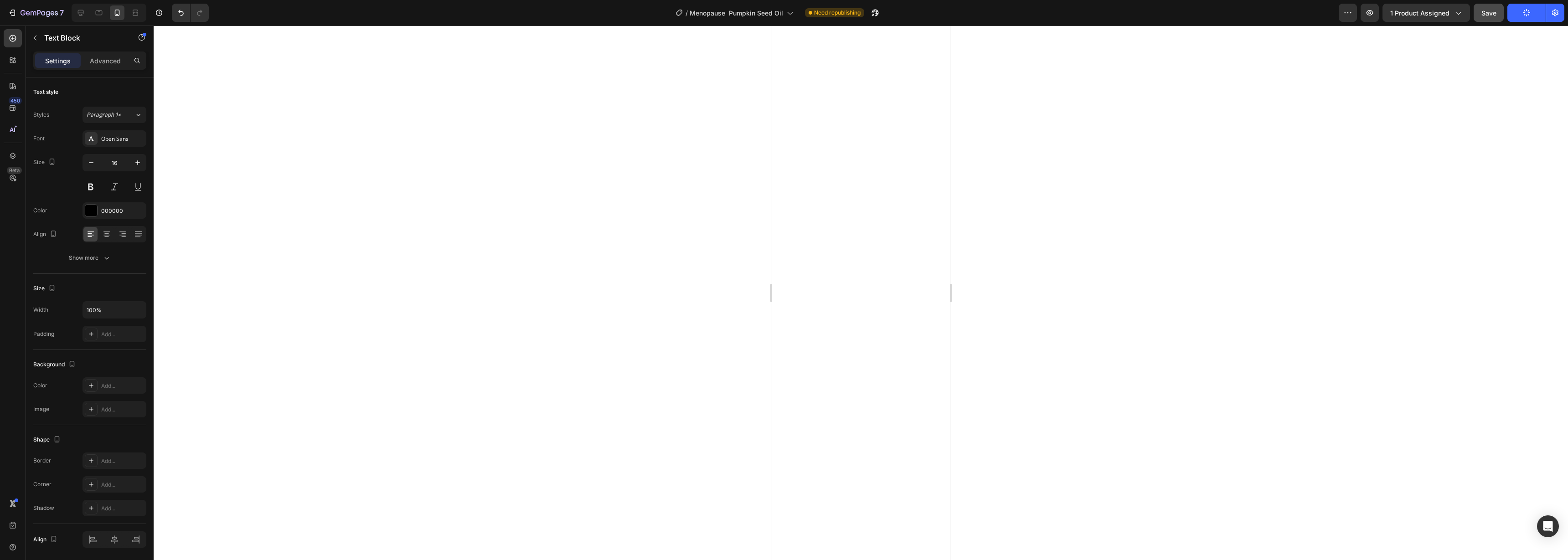
scroll to position [0, 0]
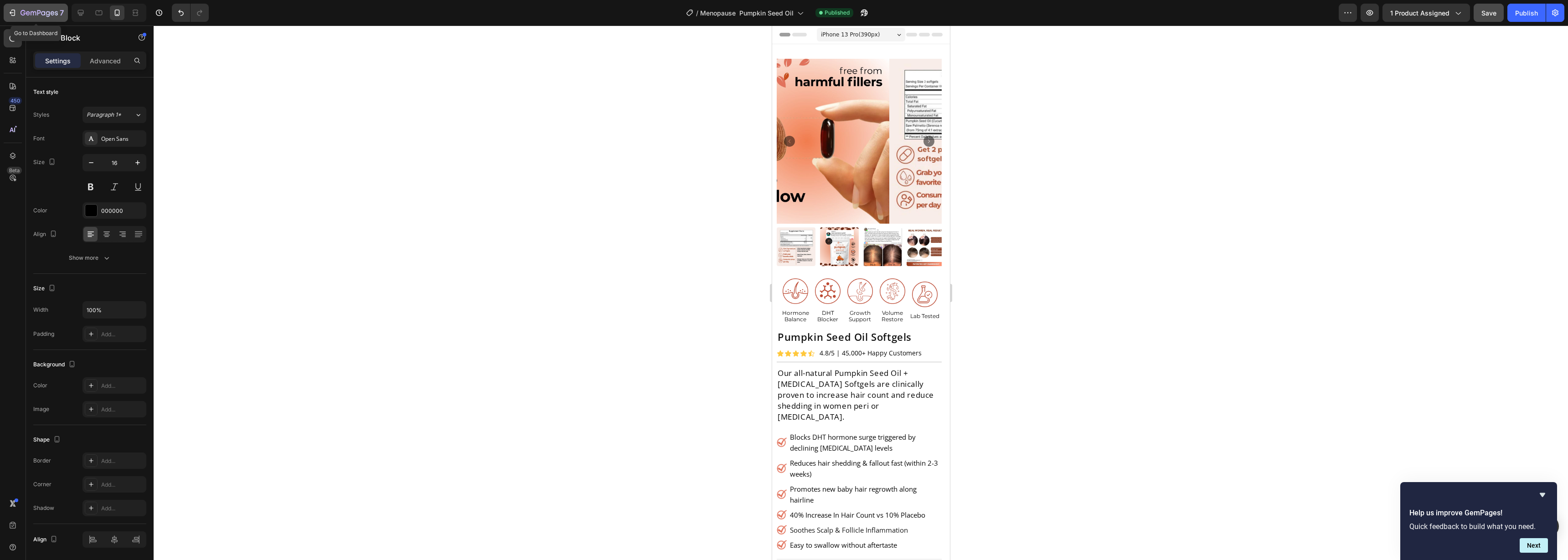
click at [13, 7] on div "7" at bounding box center [35, 12] width 56 height 11
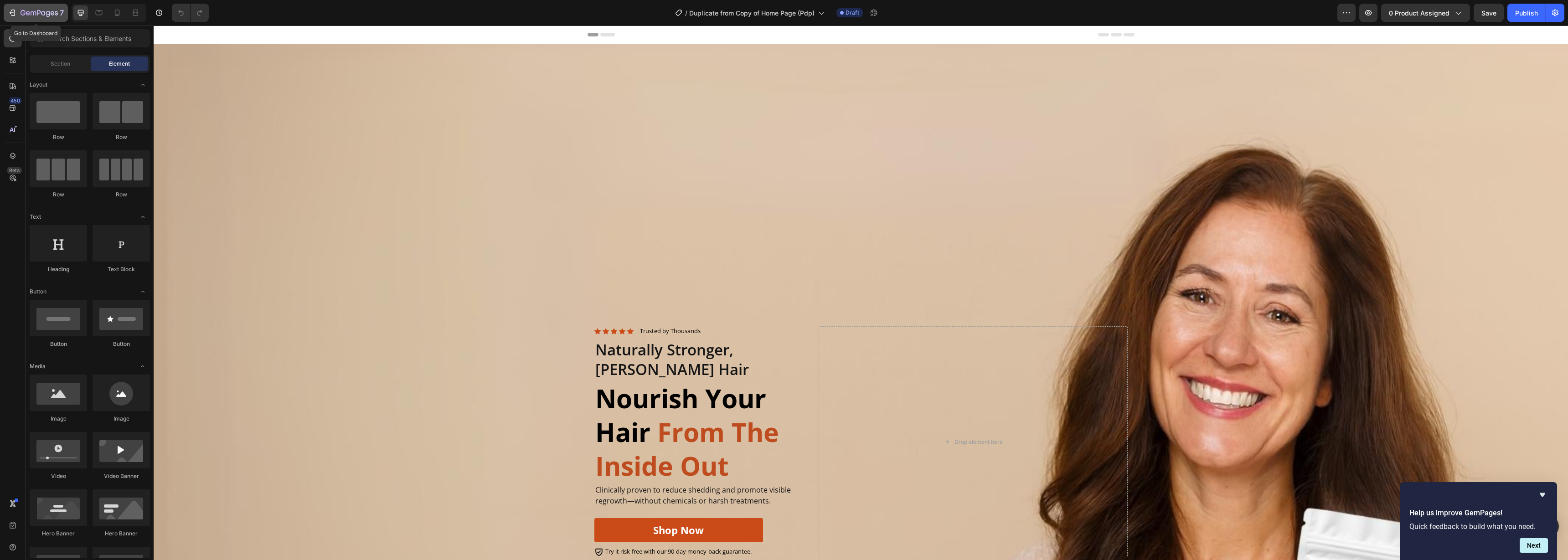
click at [21, 14] on icon "button" at bounding box center [39, 13] width 37 height 8
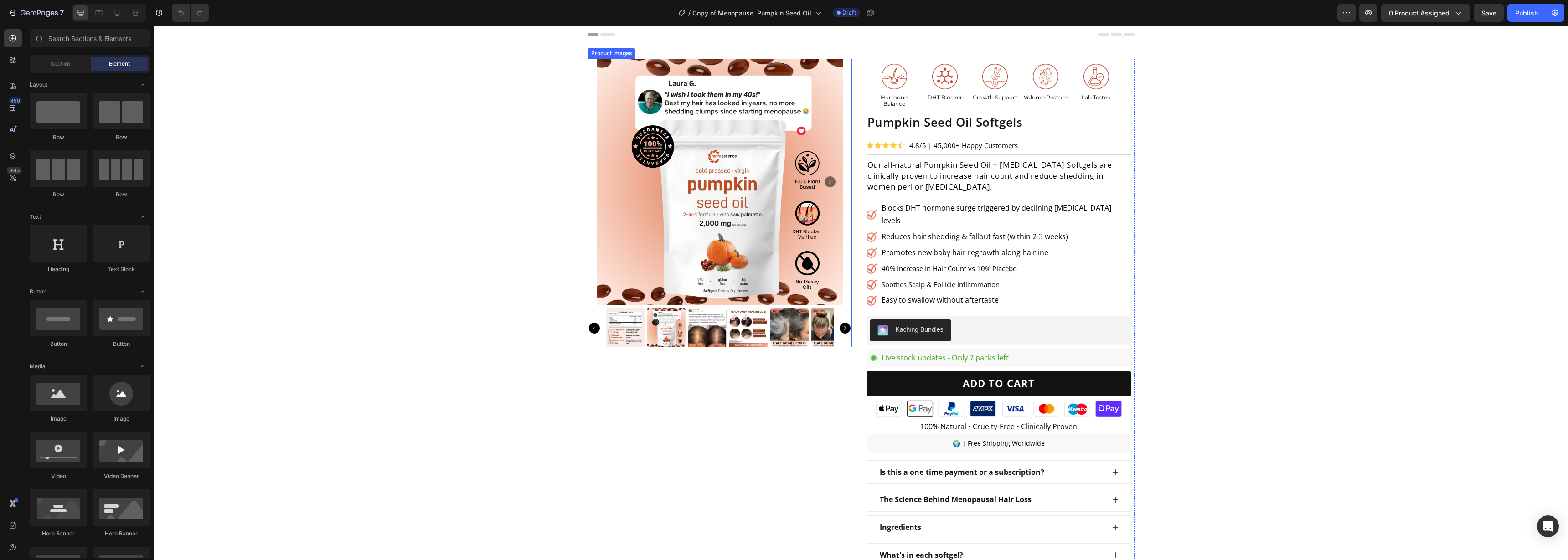
click at [799, 183] on img at bounding box center [719, 181] width 246 height 246
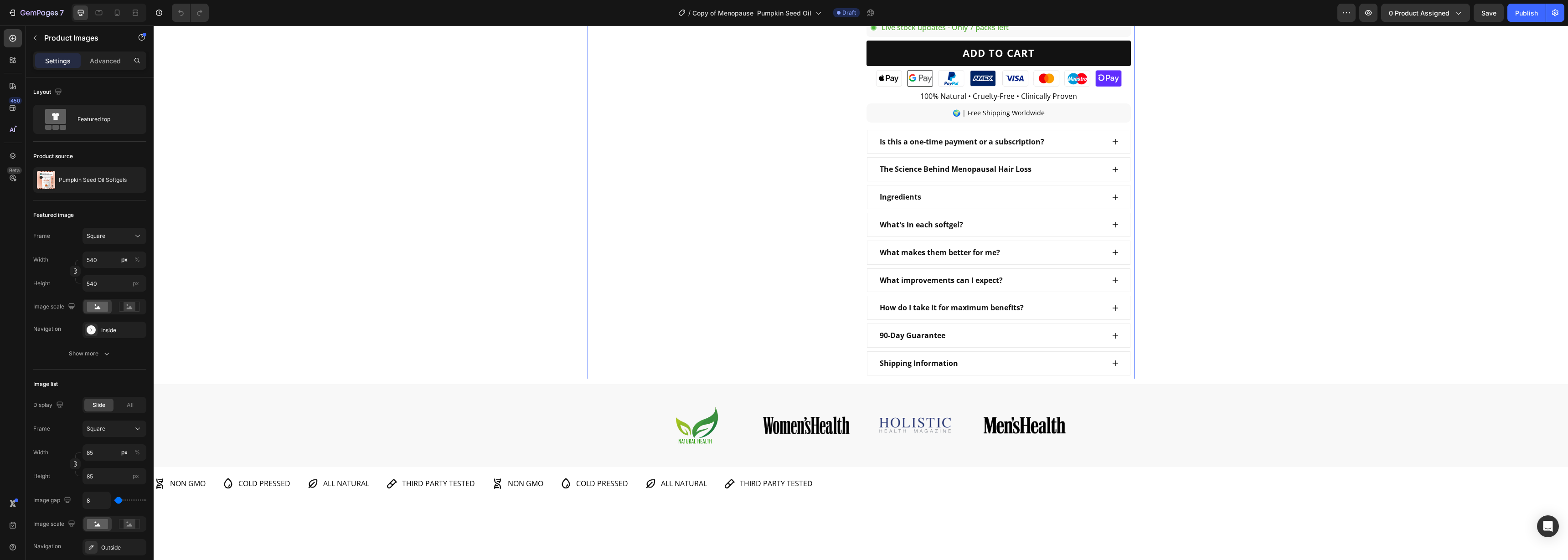
scroll to position [228, 0]
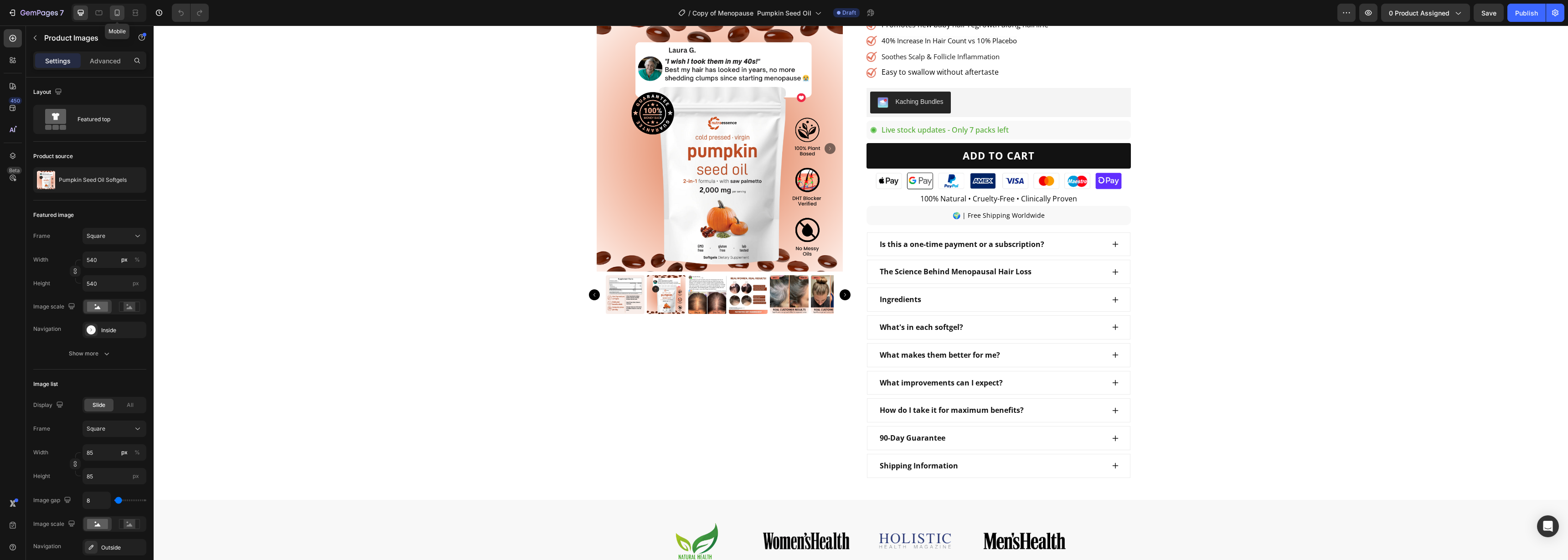
click at [111, 8] on div at bounding box center [116, 12] width 15 height 15
type input "10"
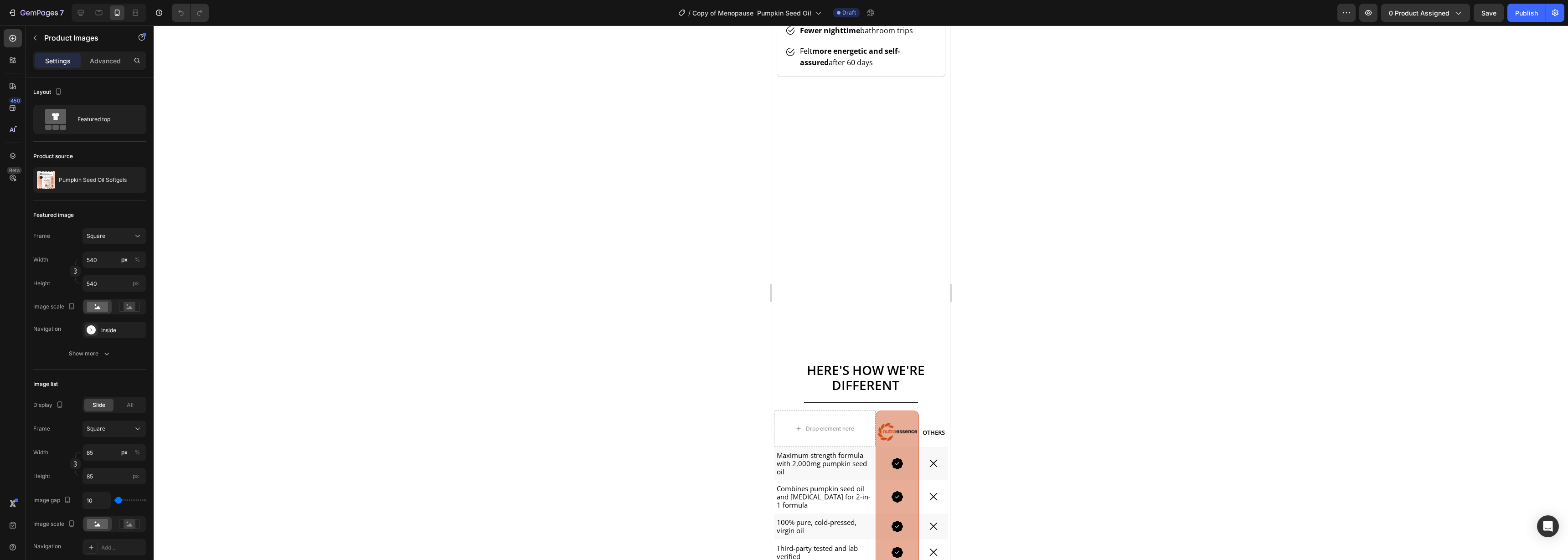
scroll to position [6322, 0]
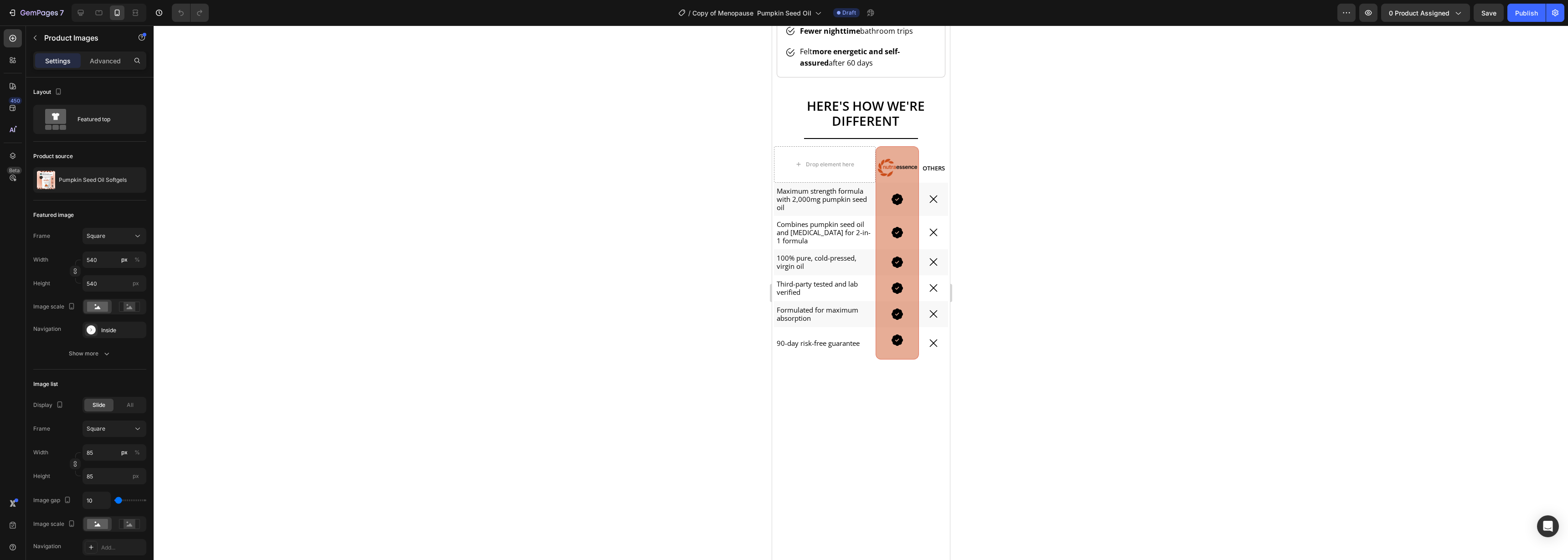
click at [1300, 378] on div at bounding box center [860, 293] width 1414 height 534
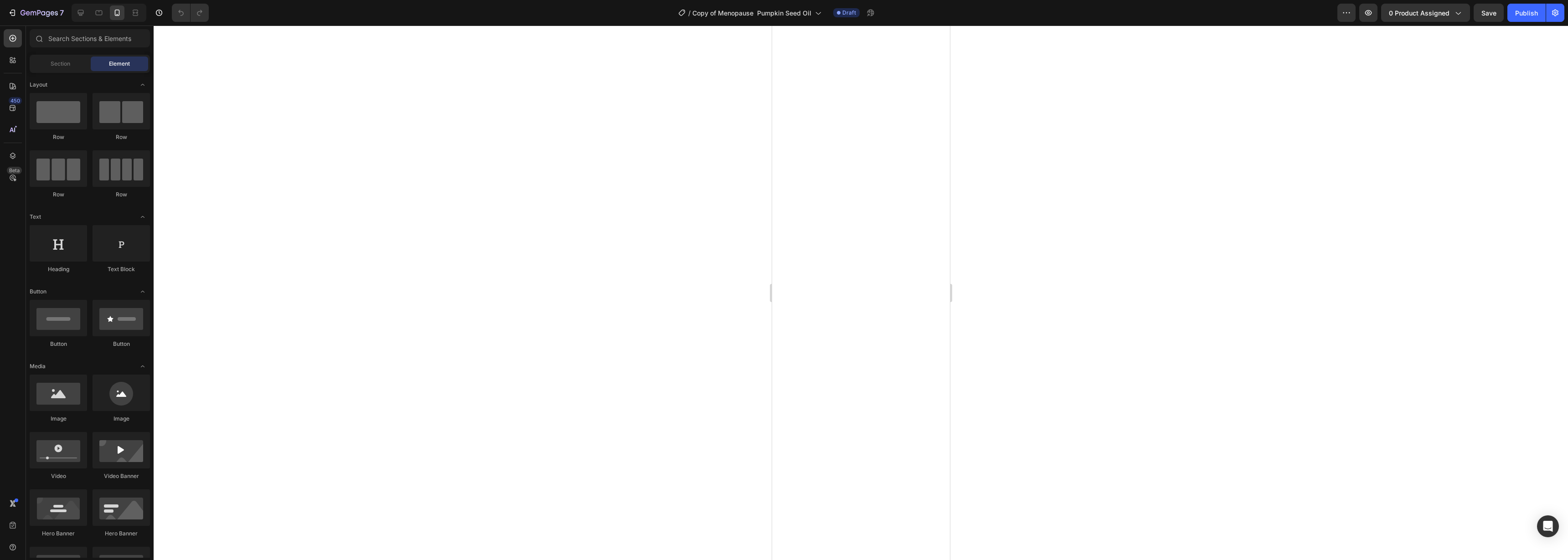
scroll to position [3357, 0]
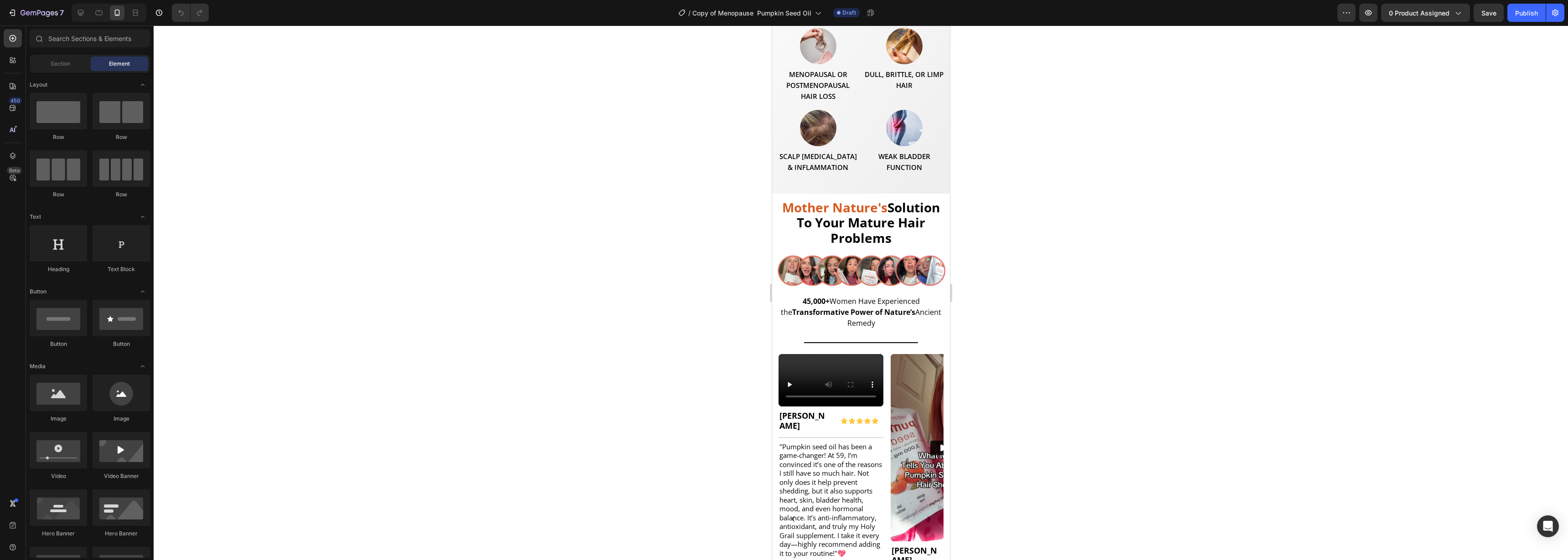
click at [1316, 230] on div at bounding box center [860, 293] width 1414 height 534
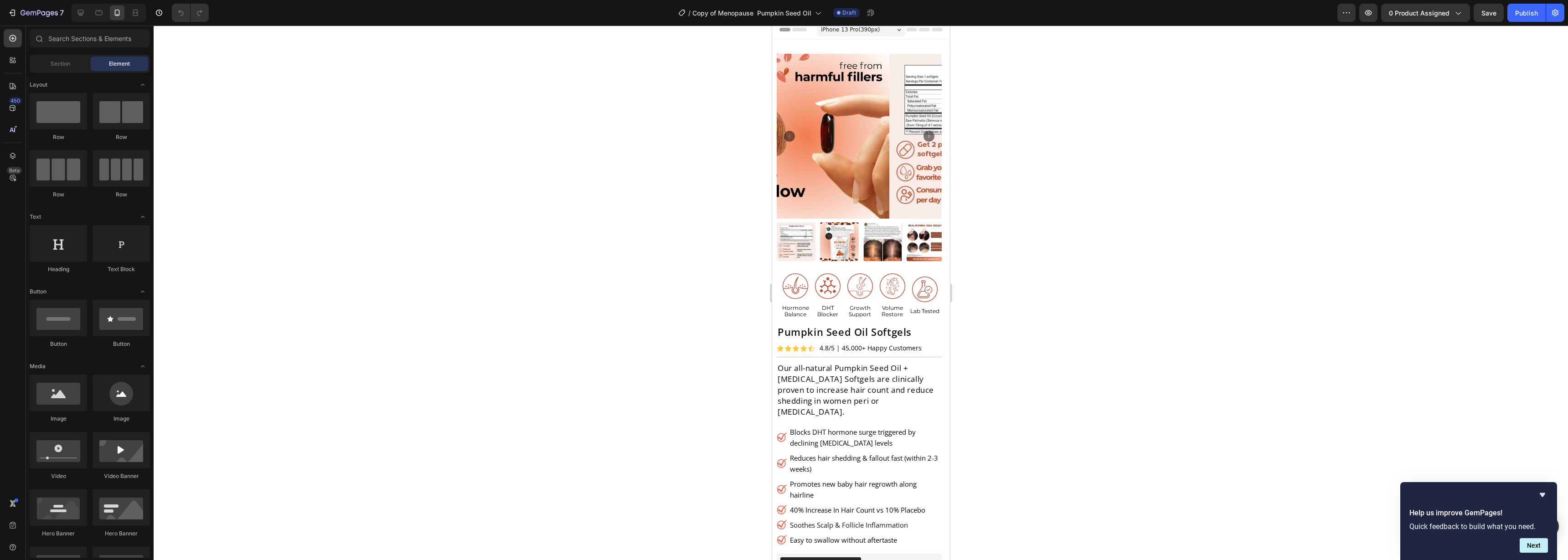
scroll to position [0, 0]
